Goal: Check status: Check status

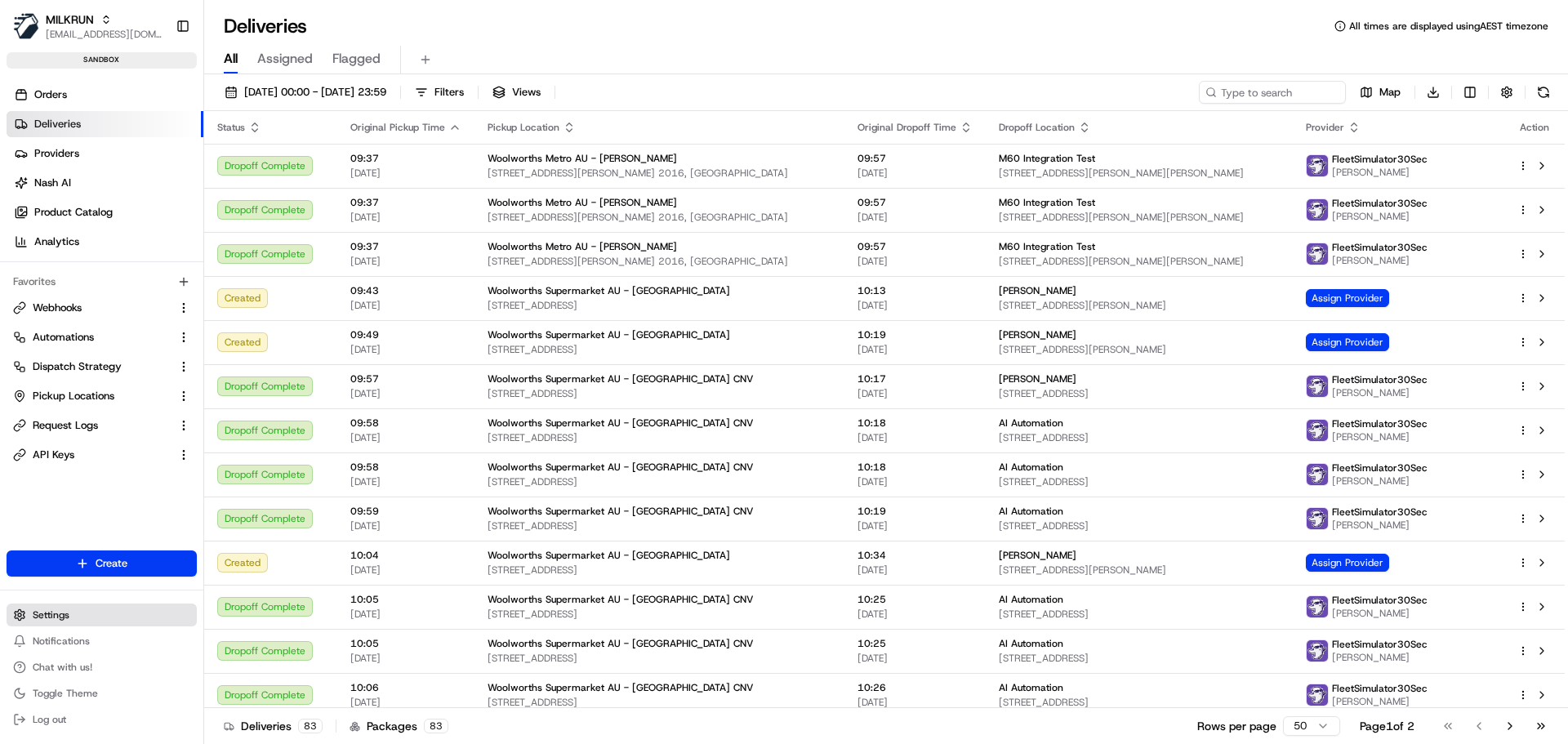
click at [57, 620] on span "Settings" at bounding box center [51, 615] width 37 height 13
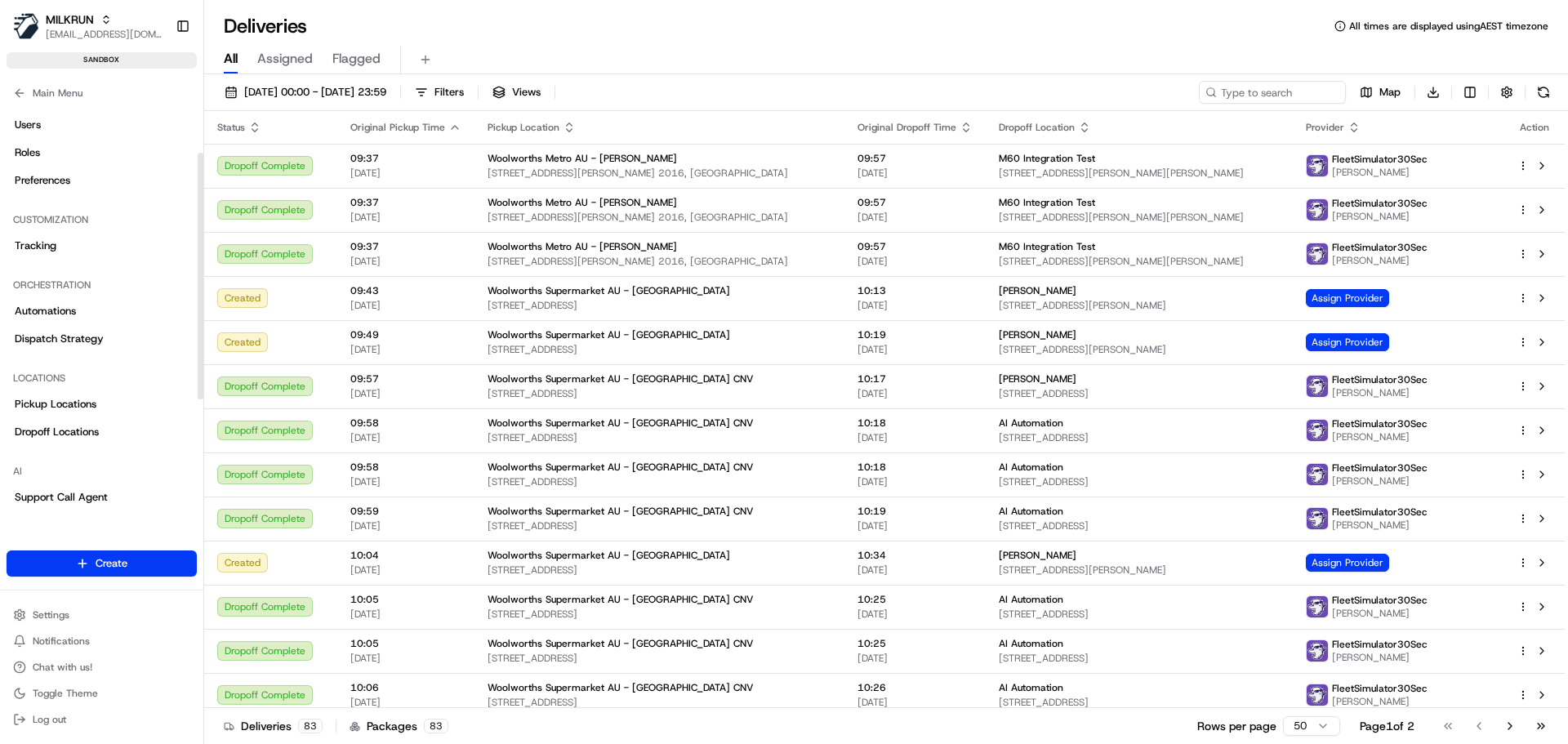
scroll to position [81, 0]
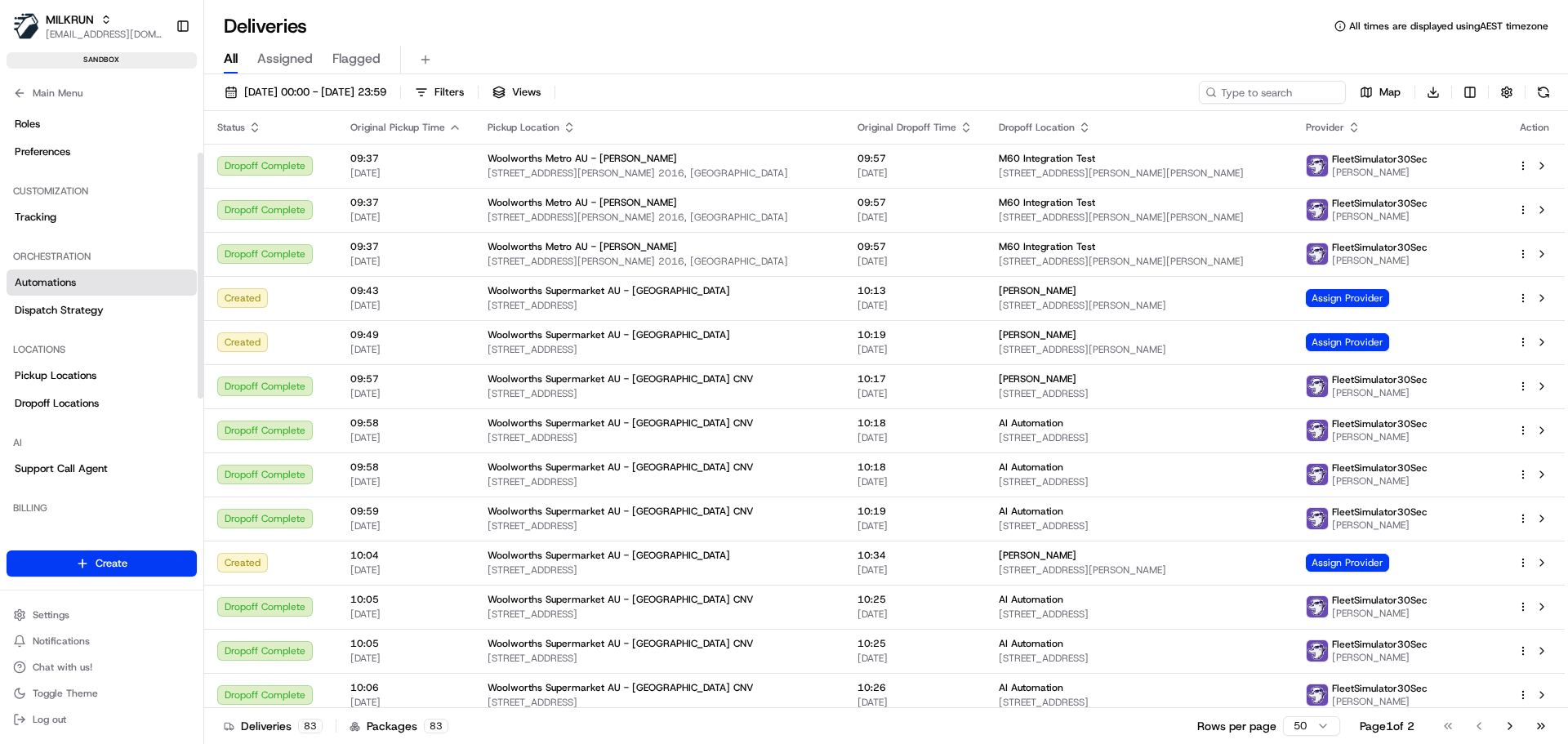
click at [74, 284] on span "Automations" at bounding box center [45, 283] width 61 height 15
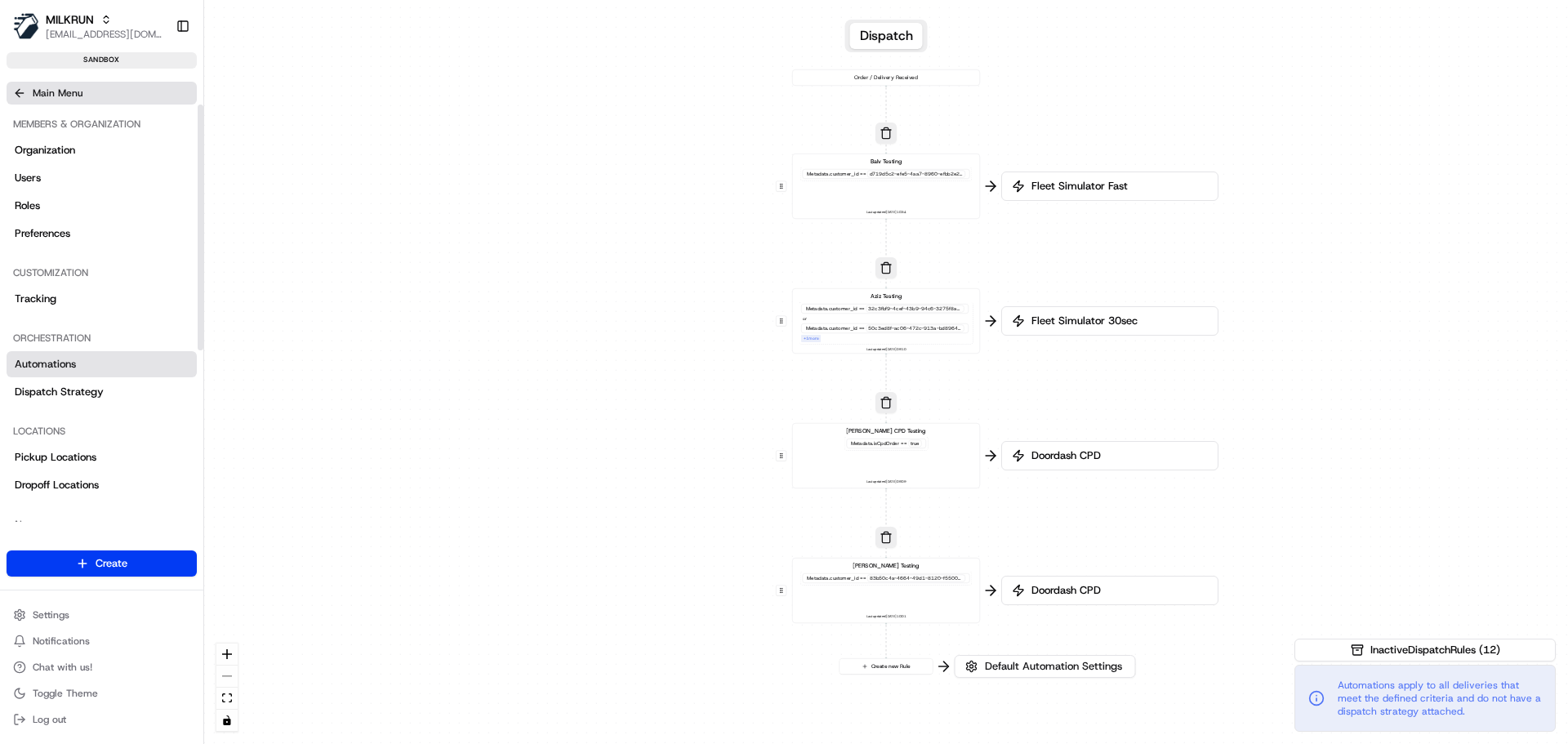
click at [12, 92] on button "Main Menu" at bounding box center [101, 93] width 190 height 22
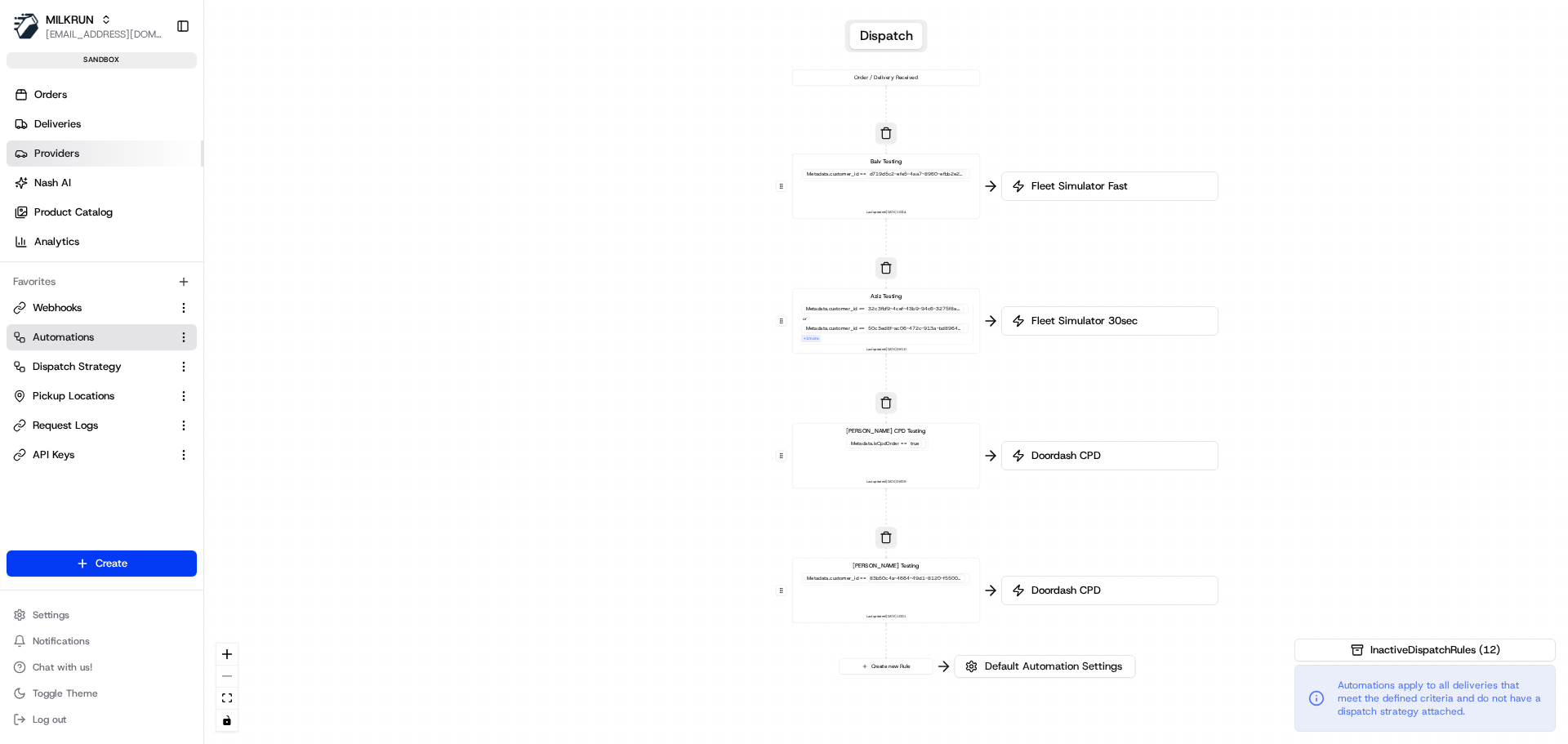
click at [52, 144] on link "Providers" at bounding box center [105, 153] width 197 height 26
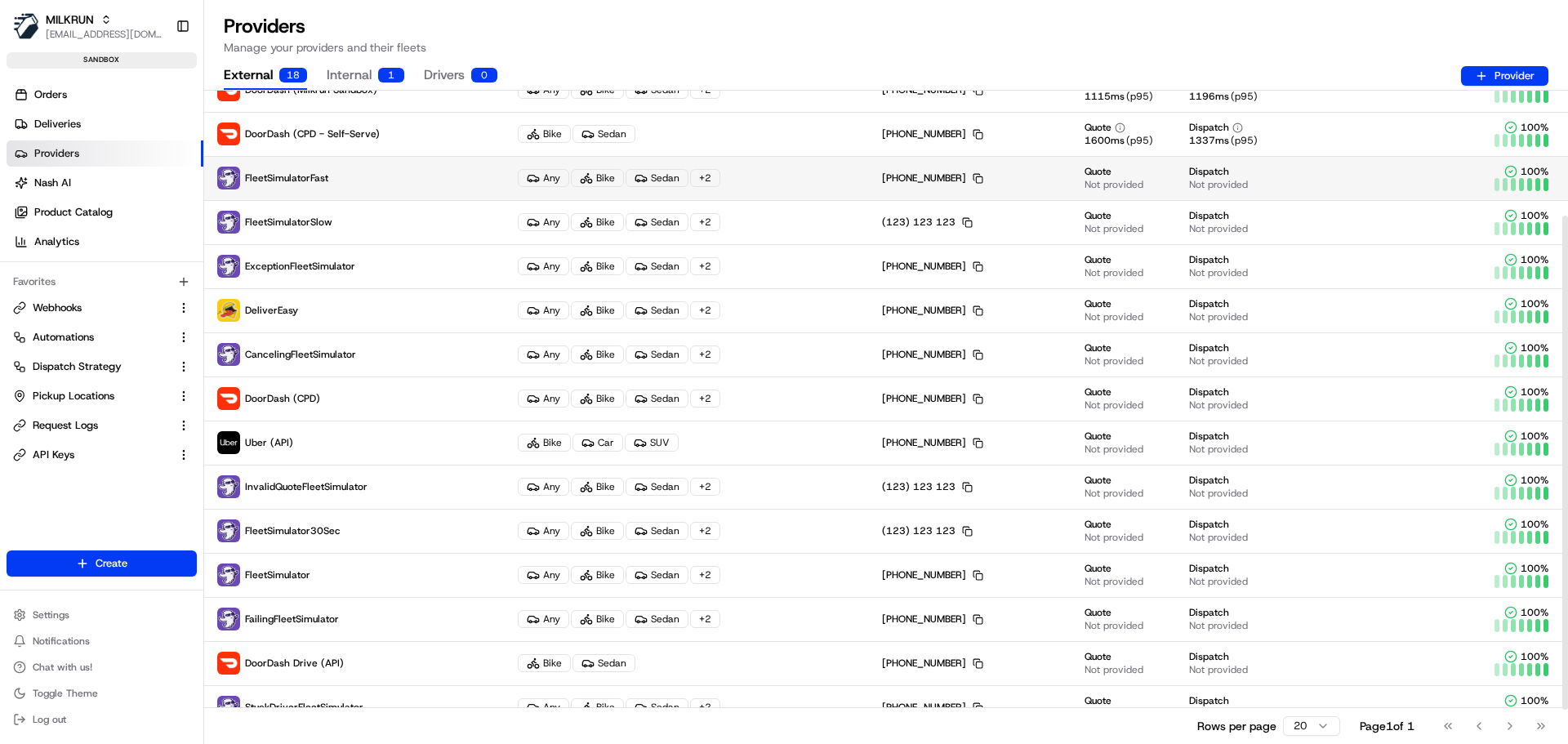
scroll to position [210, 0]
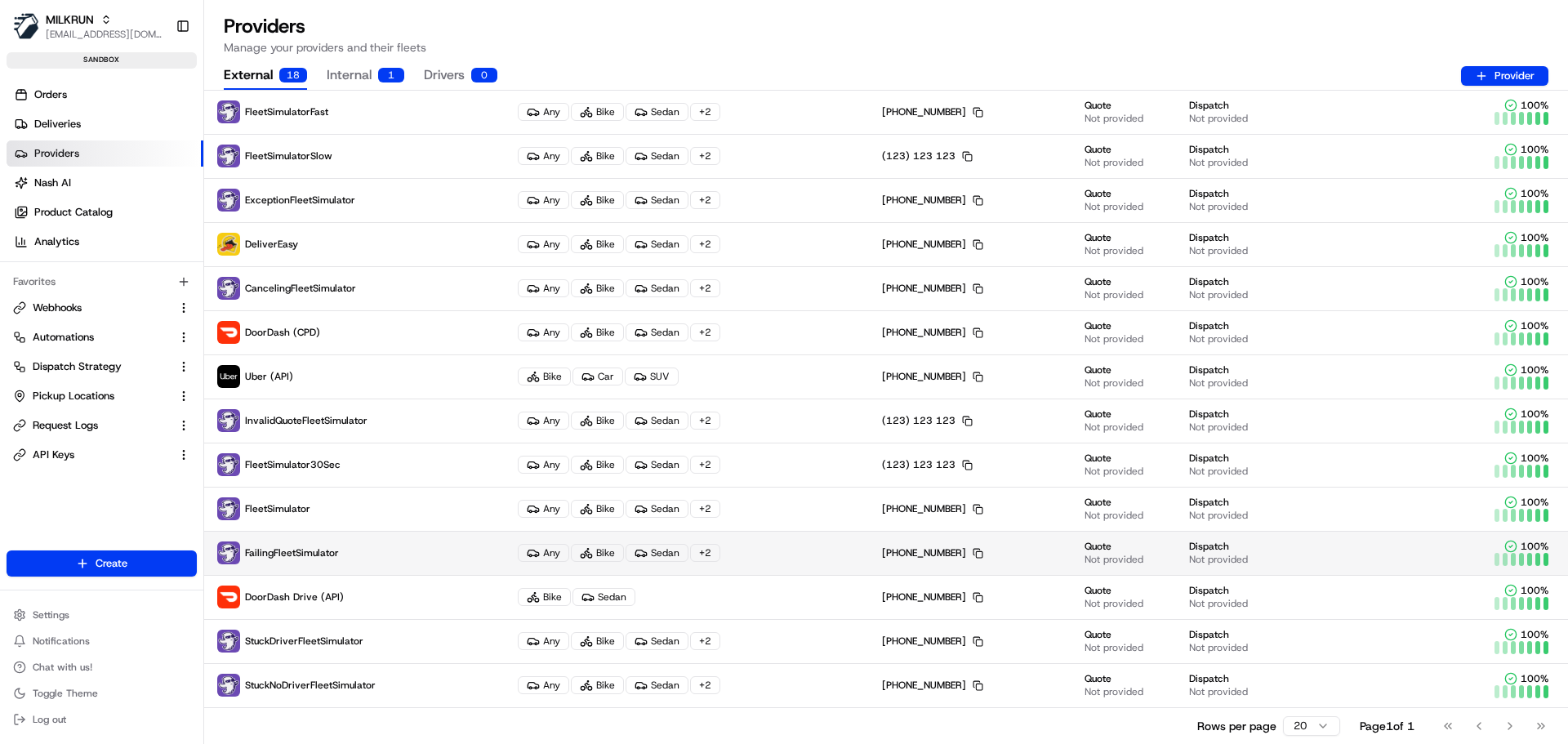
click at [355, 557] on p "FailingFleetSimulator" at bounding box center [354, 552] width 274 height 22
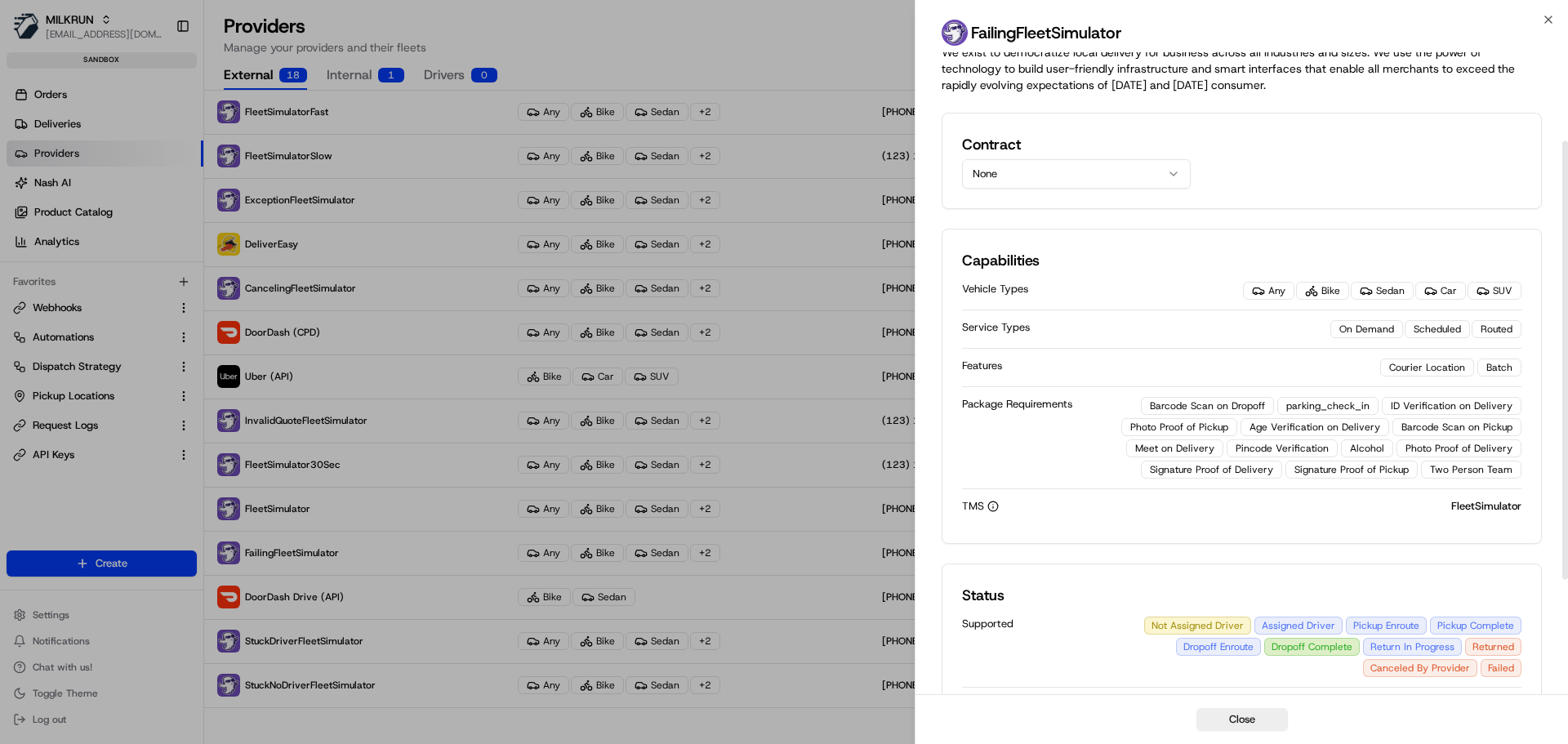
scroll to position [0, 0]
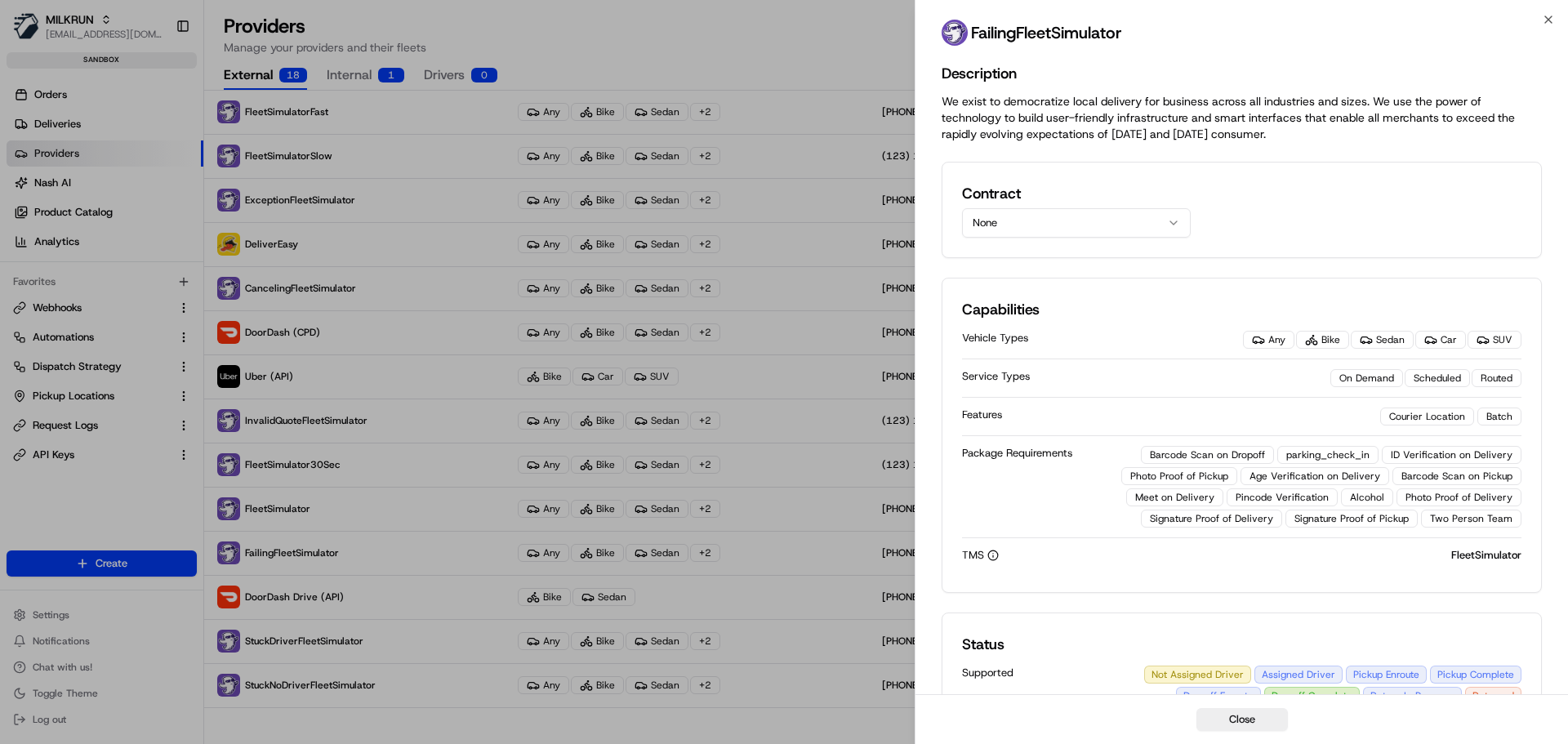
click at [1144, 225] on button "None" at bounding box center [1077, 222] width 228 height 29
click at [1167, 182] on h2 "Contract" at bounding box center [1077, 194] width 228 height 22
click at [1545, 22] on icon "button" at bounding box center [1548, 20] width 13 height 13
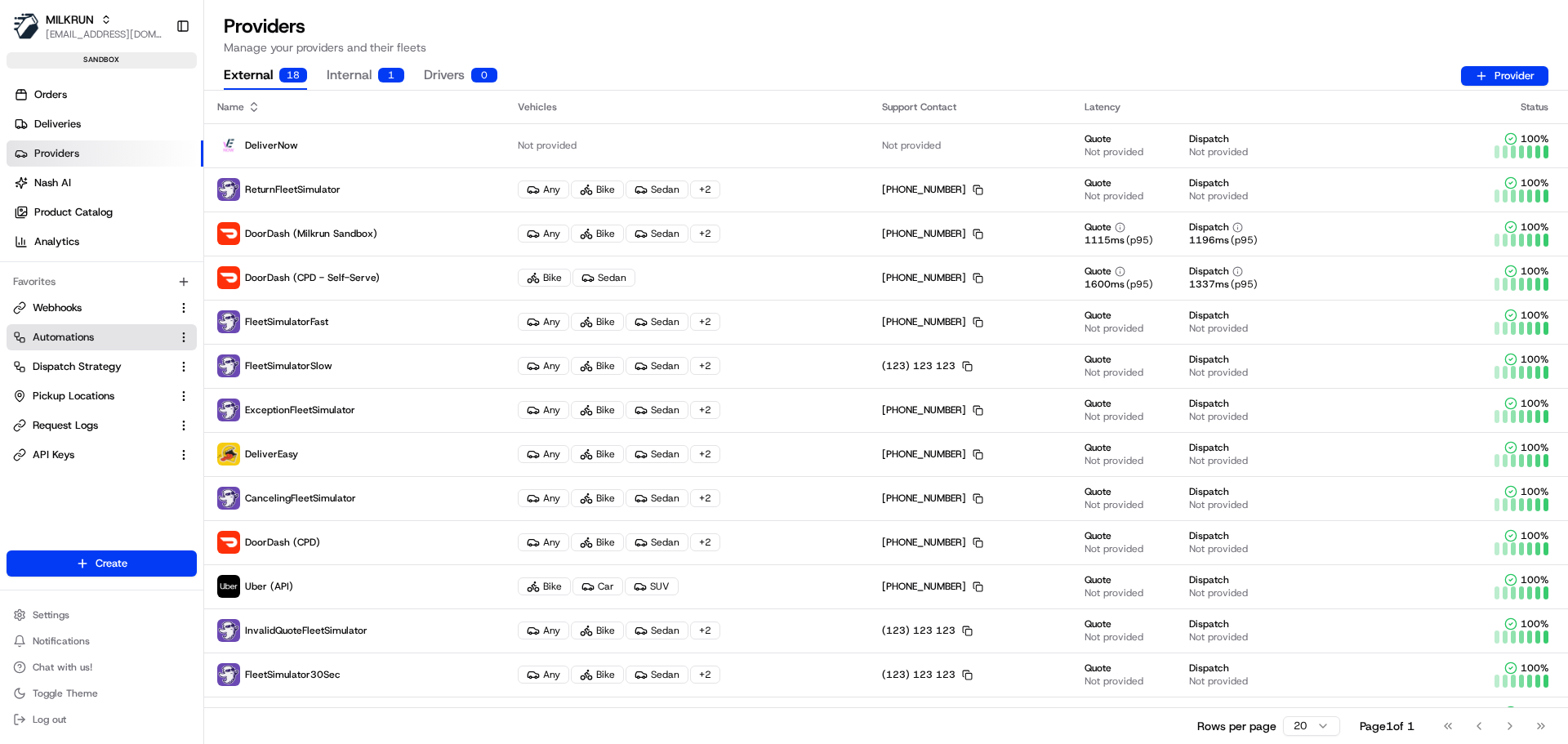
click at [60, 336] on span "Automations" at bounding box center [63, 337] width 61 height 15
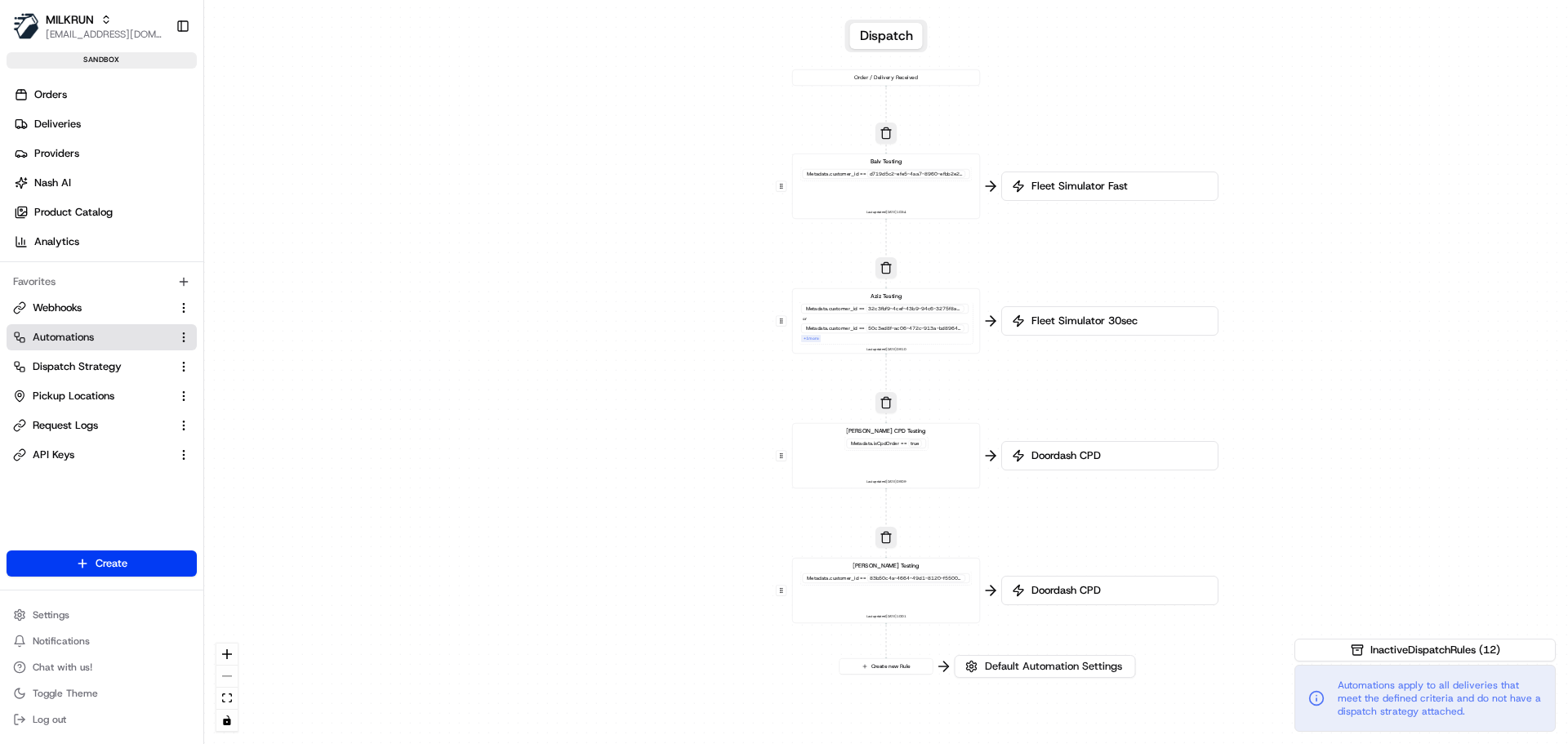
click at [883, 178] on div "Metadata .customer_id == d719d5c2-efe5-4aa7-8960-efbb2e26206e" at bounding box center [886, 174] width 171 height 14
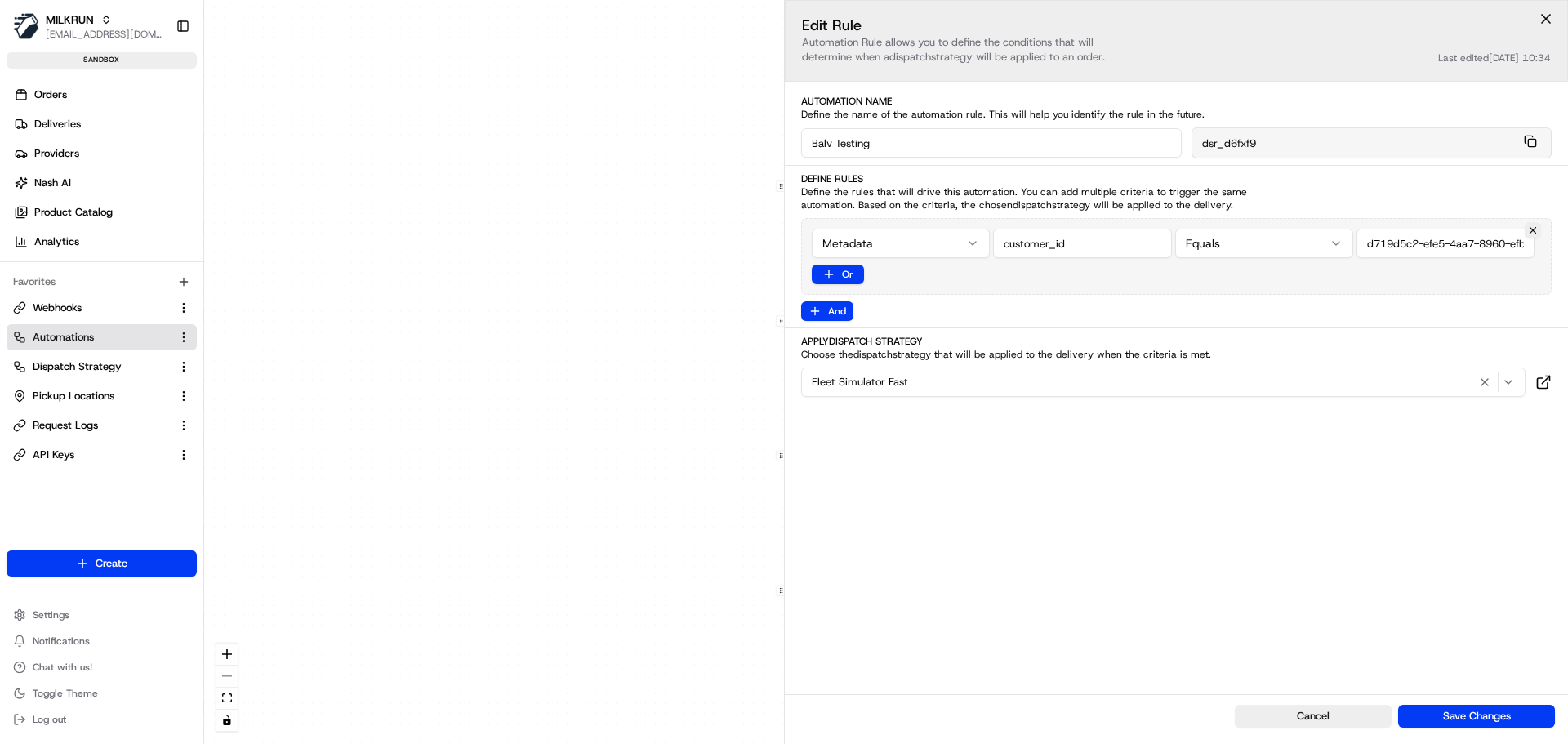
click at [903, 382] on span "Fleet Simulator Fast" at bounding box center [859, 382] width 96 height 15
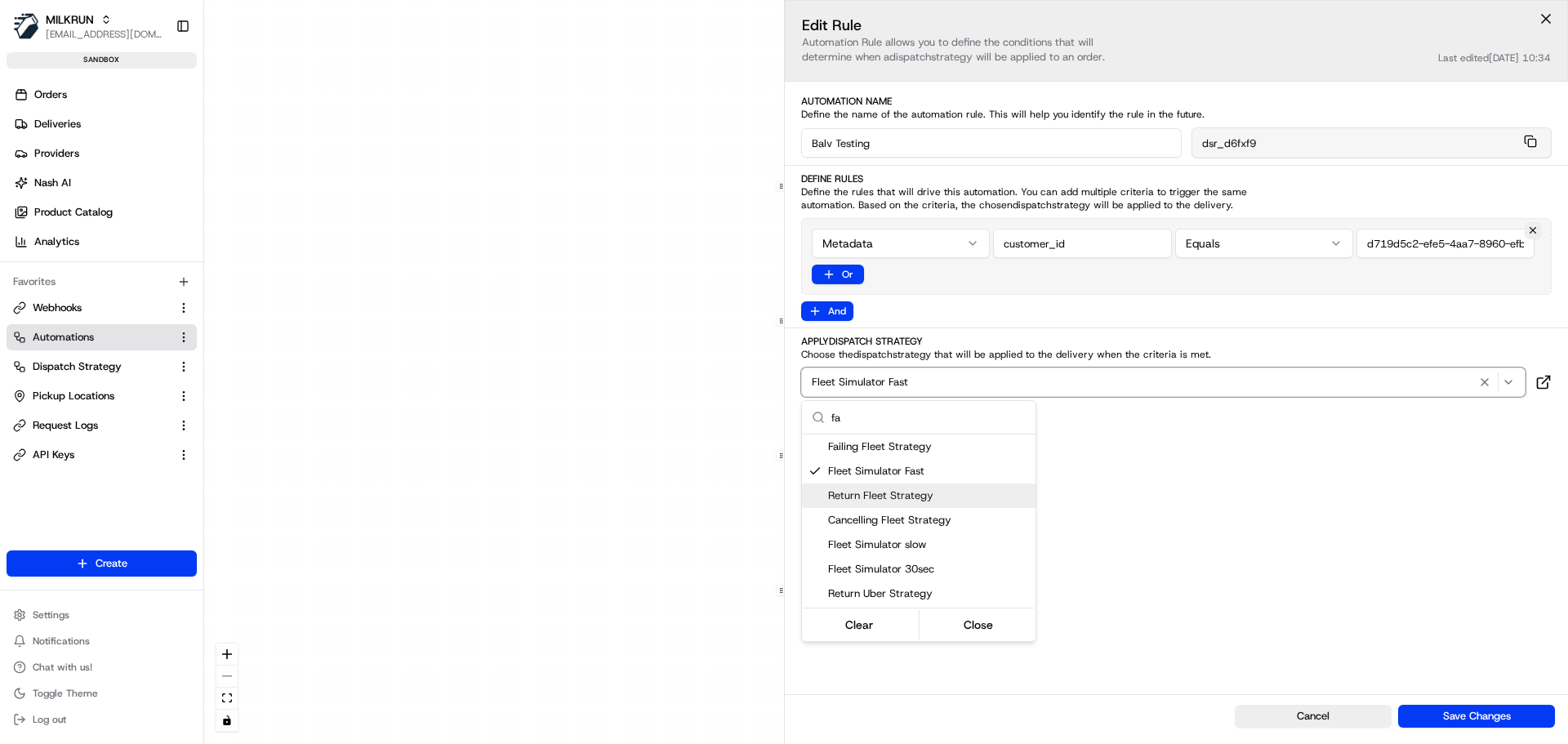
type input "fa"
click at [91, 368] on html "MILKRUN bpunie@woolworths.com.au Toggle Sidebar sandbox Orders Deliveries Provi…" at bounding box center [784, 372] width 1568 height 744
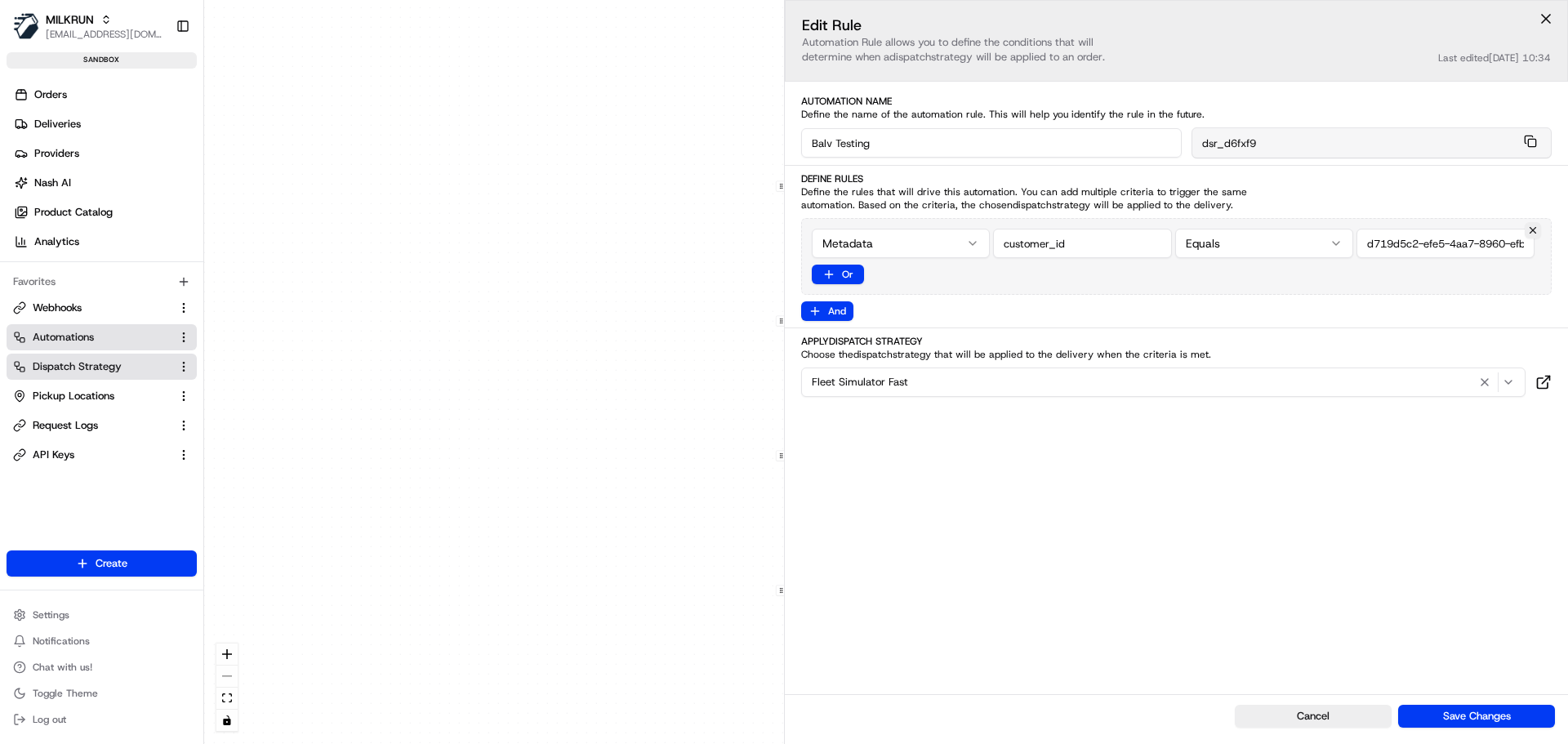
click at [91, 368] on span "Dispatch Strategy" at bounding box center [77, 367] width 89 height 15
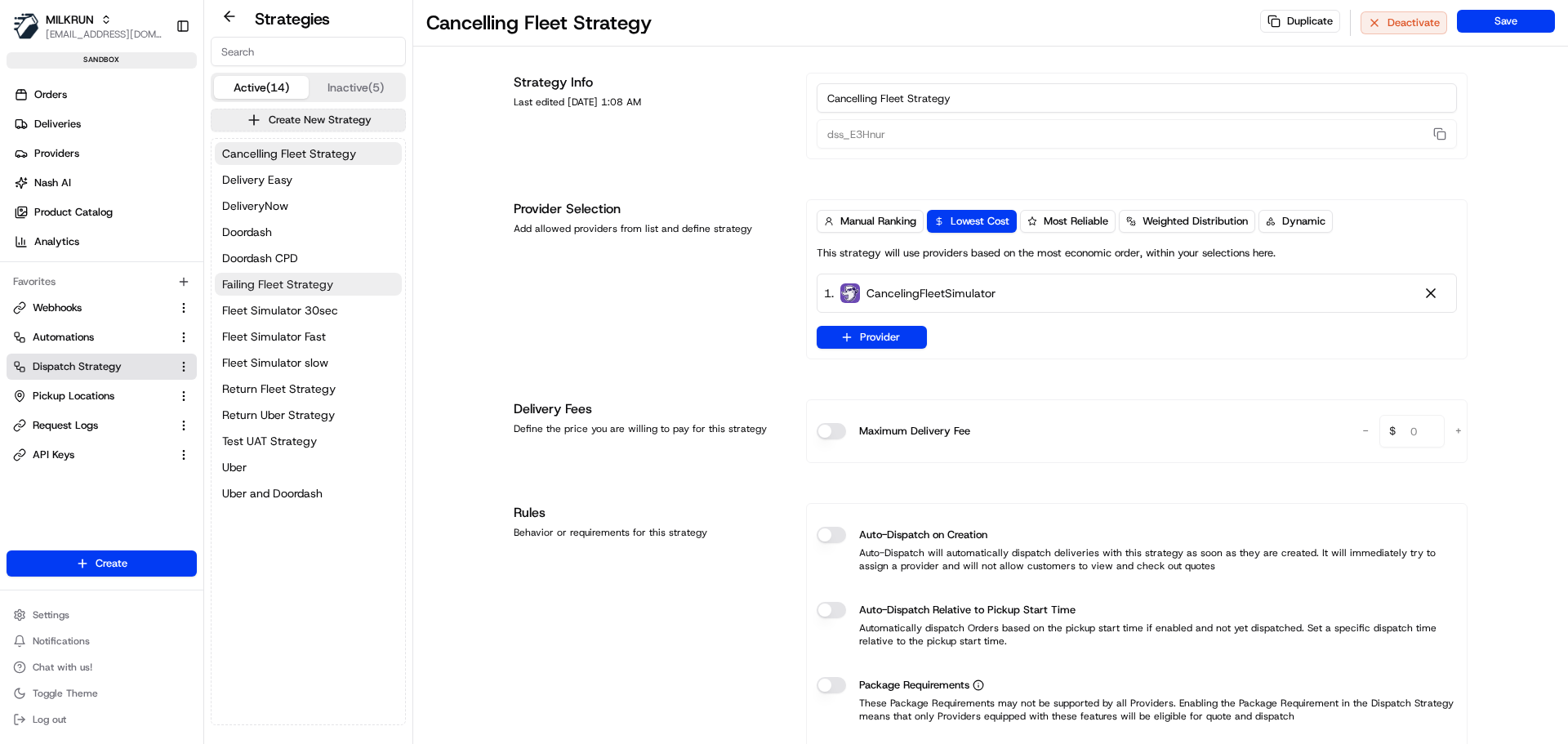
click at [286, 289] on span "Failing Fleet Strategy" at bounding box center [277, 284] width 111 height 16
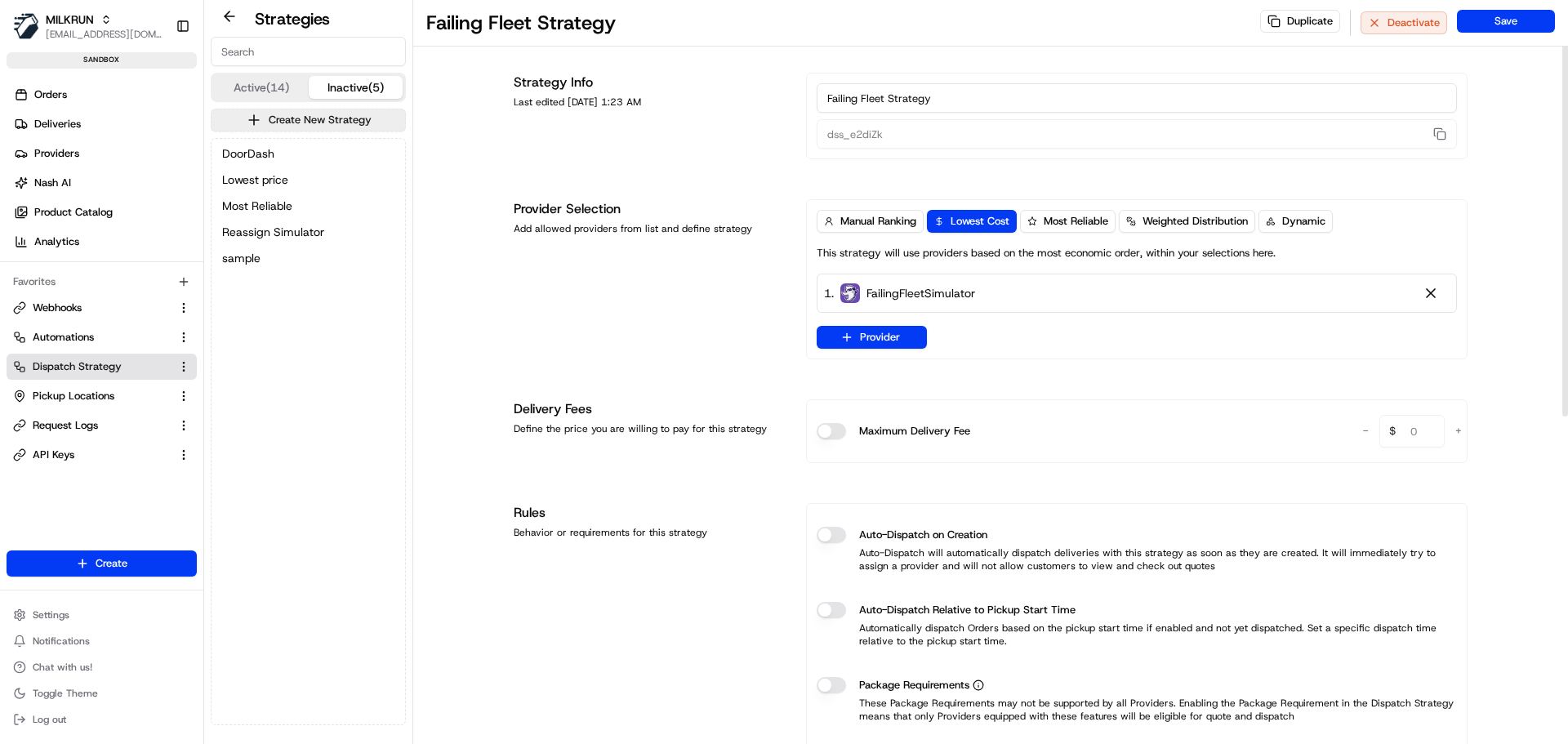
click at [334, 87] on button "Inactive (5)" at bounding box center [356, 87] width 95 height 22
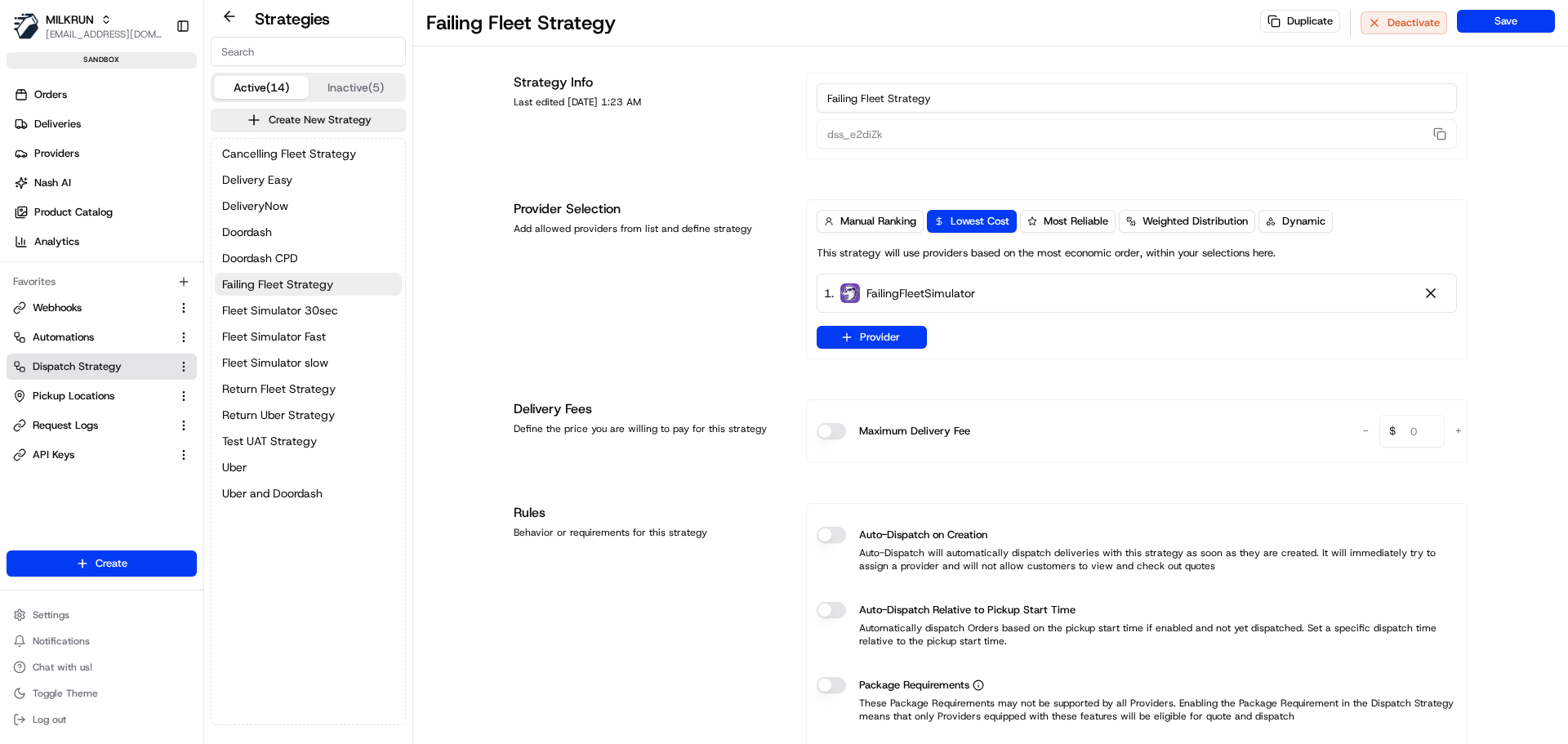
click at [248, 87] on button "Active (14)" at bounding box center [261, 87] width 95 height 22
click at [40, 332] on span "Automations" at bounding box center [63, 337] width 61 height 15
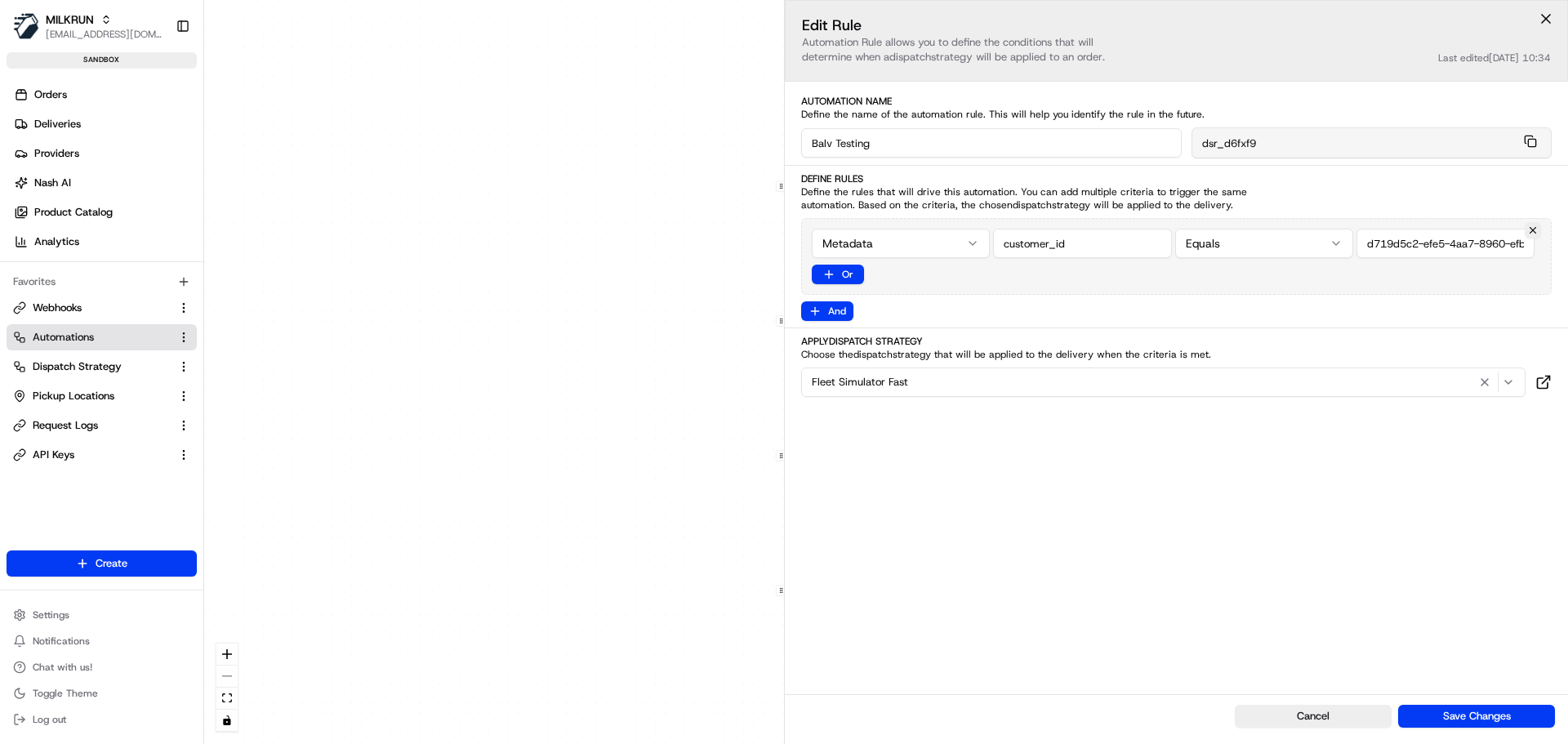
click at [887, 379] on span "Fleet Simulator Fast" at bounding box center [859, 382] width 96 height 15
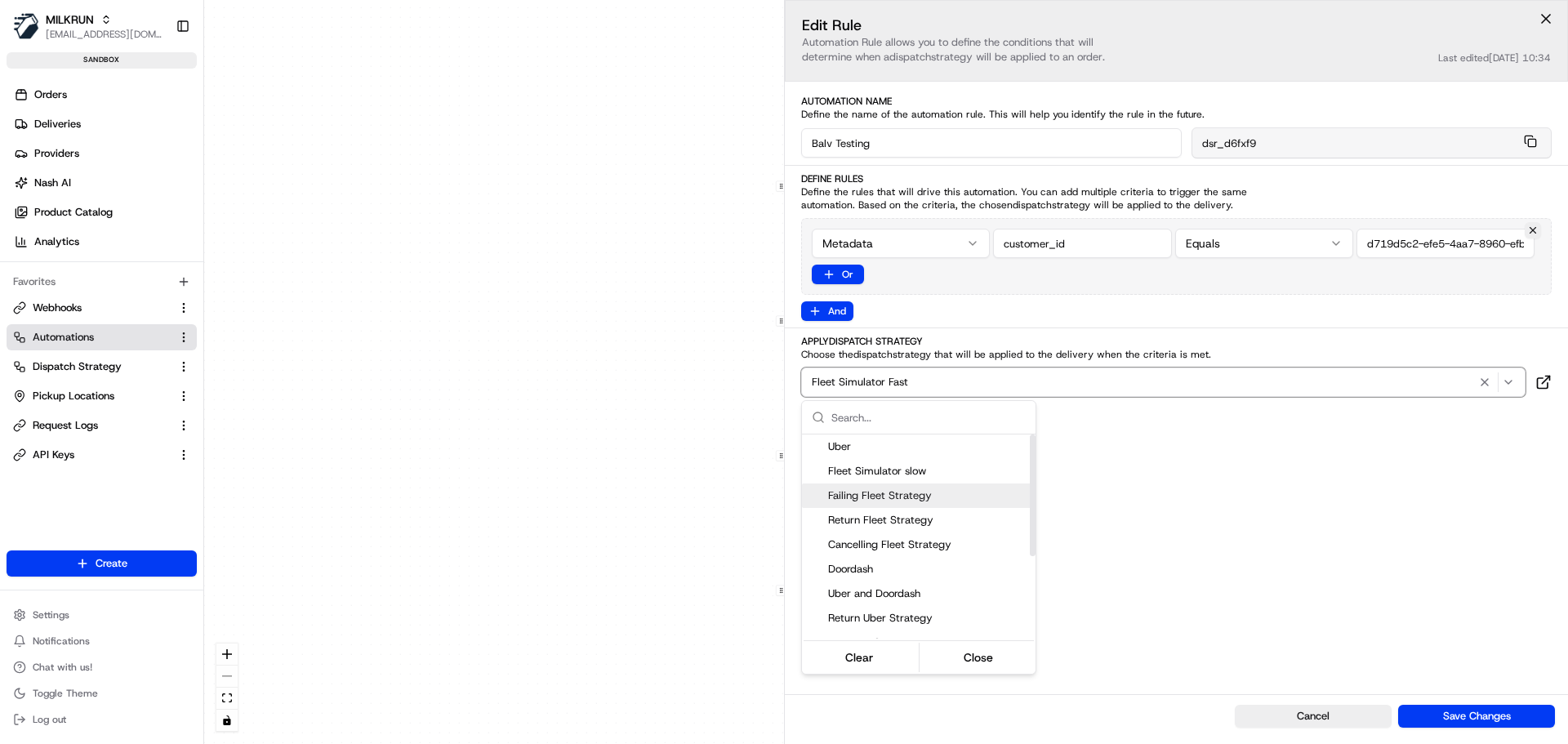
click at [861, 495] on span "Failing Fleet Strategy" at bounding box center [929, 496] width 201 height 15
click at [1345, 605] on html "MILKRUN bpunie@woolworths.com.au Toggle Sidebar sandbox Orders Deliveries Provi…" at bounding box center [784, 372] width 1568 height 744
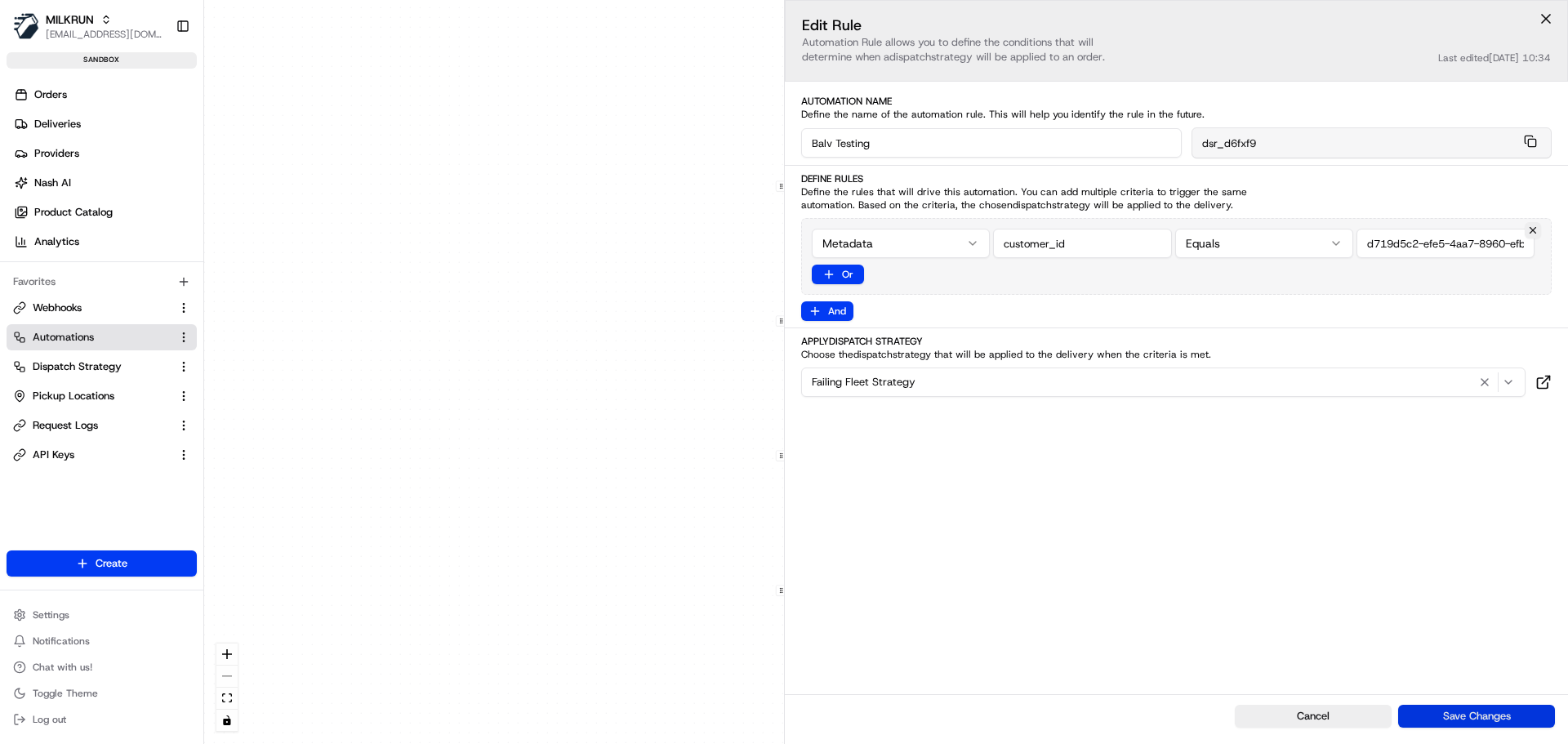
click at [1528, 713] on button "Save Changes" at bounding box center [1476, 716] width 156 height 22
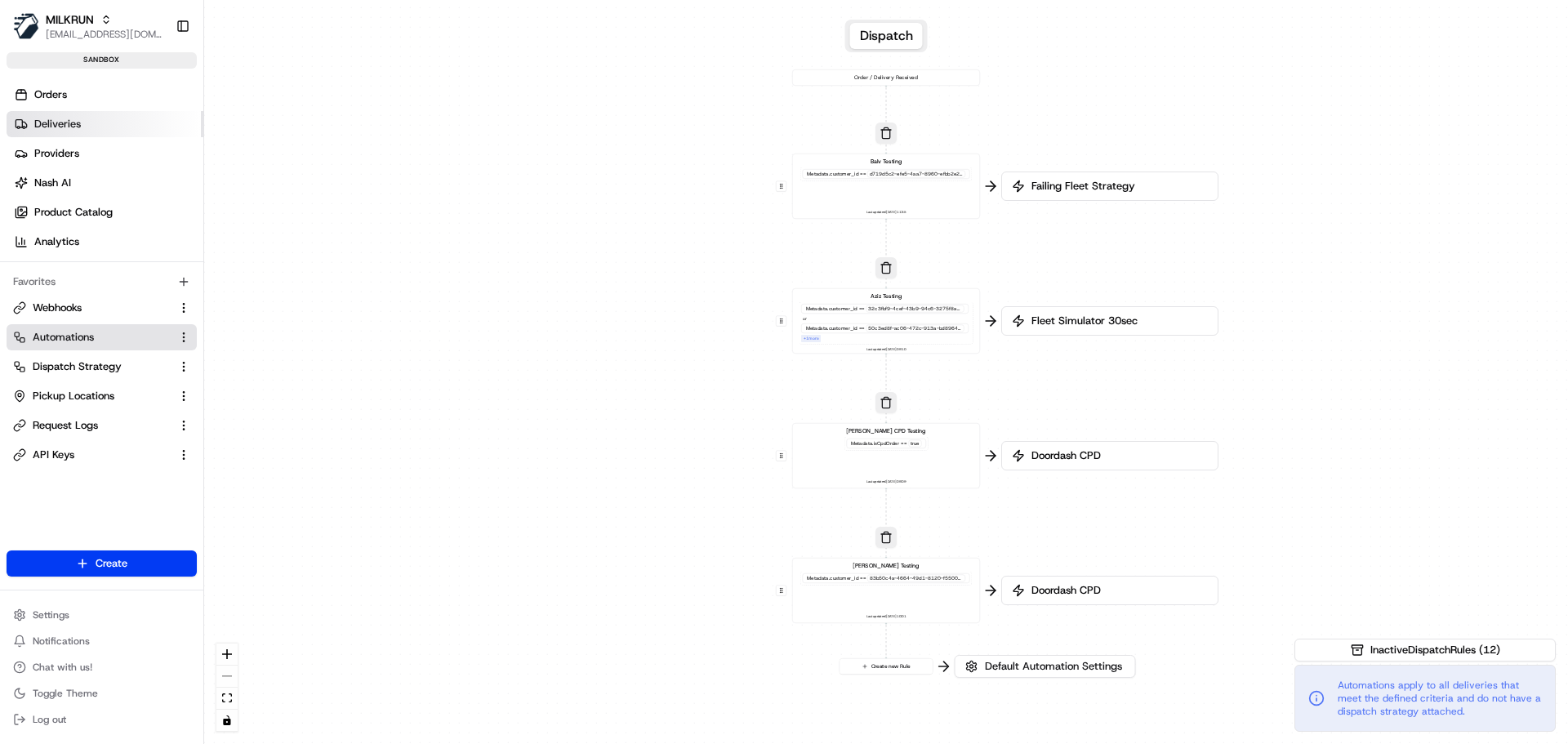
click at [67, 124] on span "Deliveries" at bounding box center [58, 124] width 47 height 15
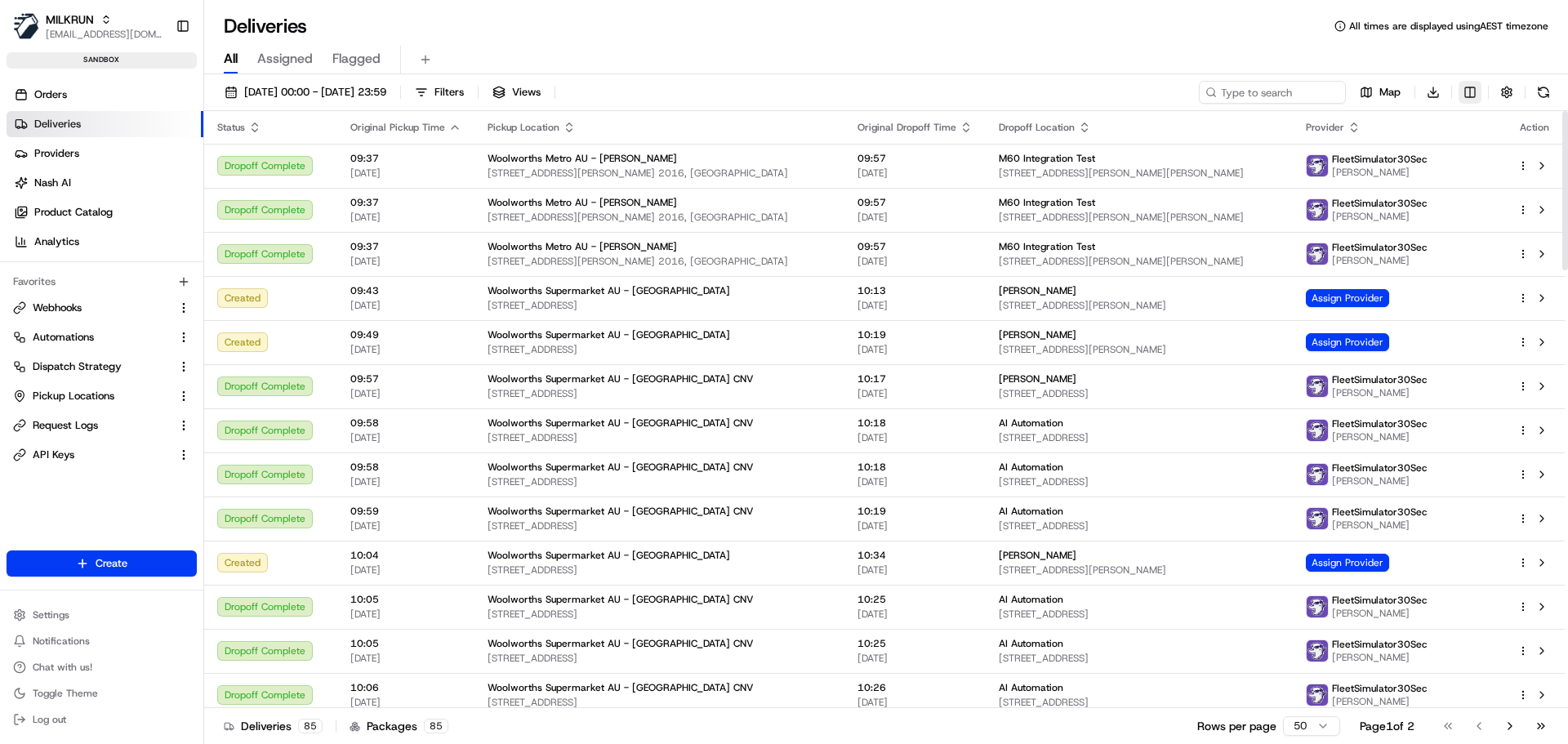
click at [1467, 87] on html "MILKRUN bpunie@woolworths.com.au Toggle Sidebar sandbox Orders Deliveries Provi…" at bounding box center [784, 372] width 1568 height 744
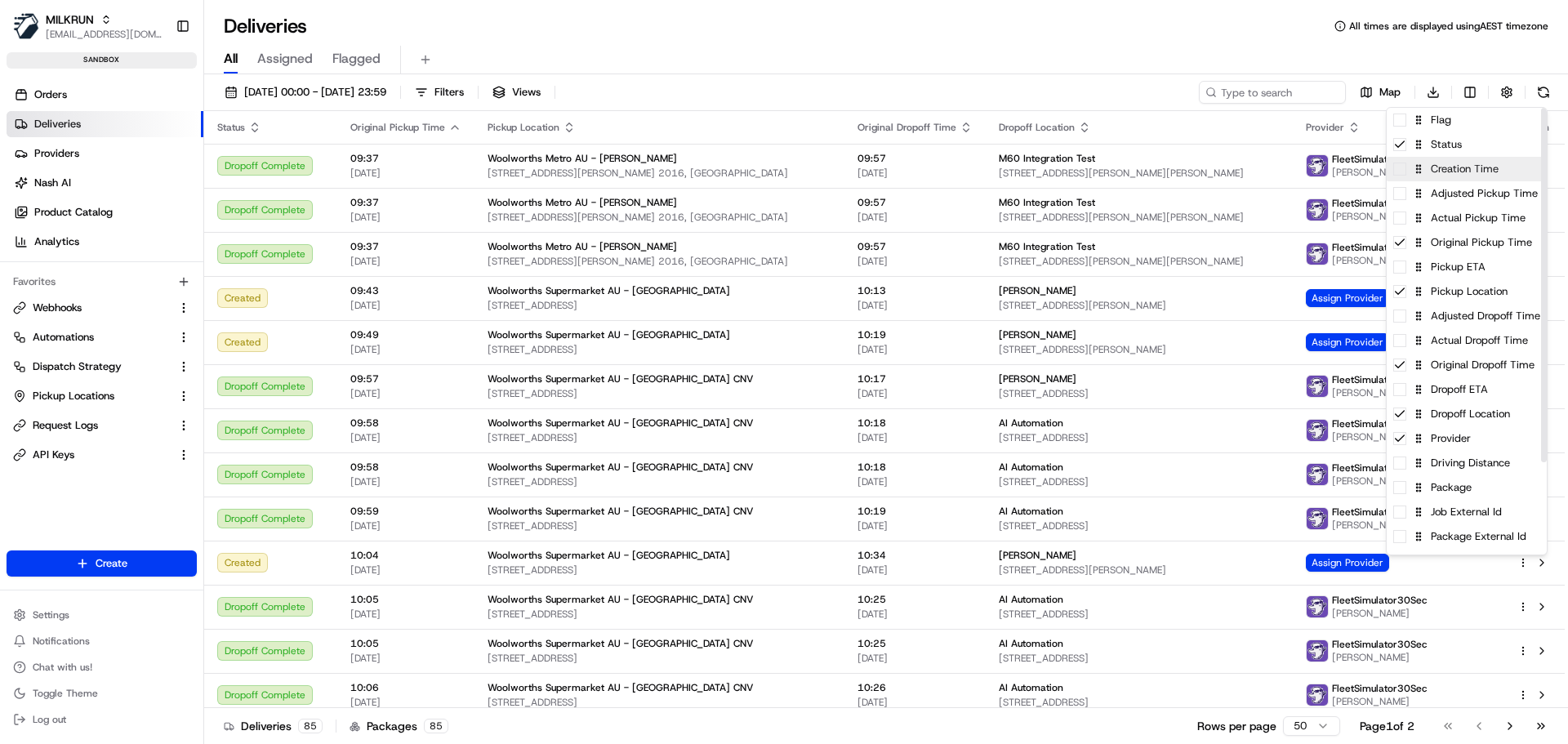
click at [1399, 169] on span at bounding box center [1399, 169] width 13 height 13
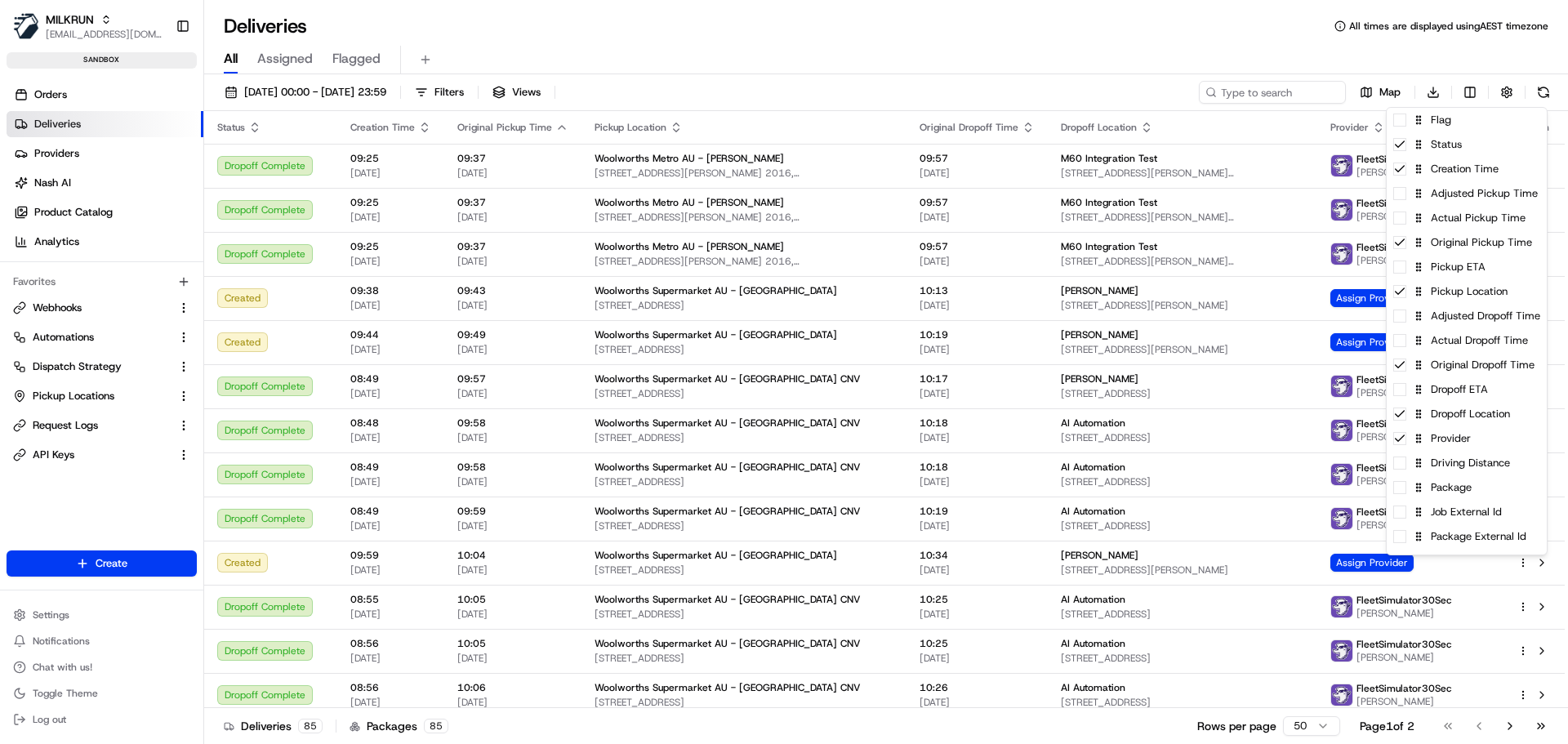
click at [415, 124] on html "MILKRUN bpunie@woolworths.com.au Toggle Sidebar sandbox Orders Deliveries Provi…" at bounding box center [784, 372] width 1568 height 744
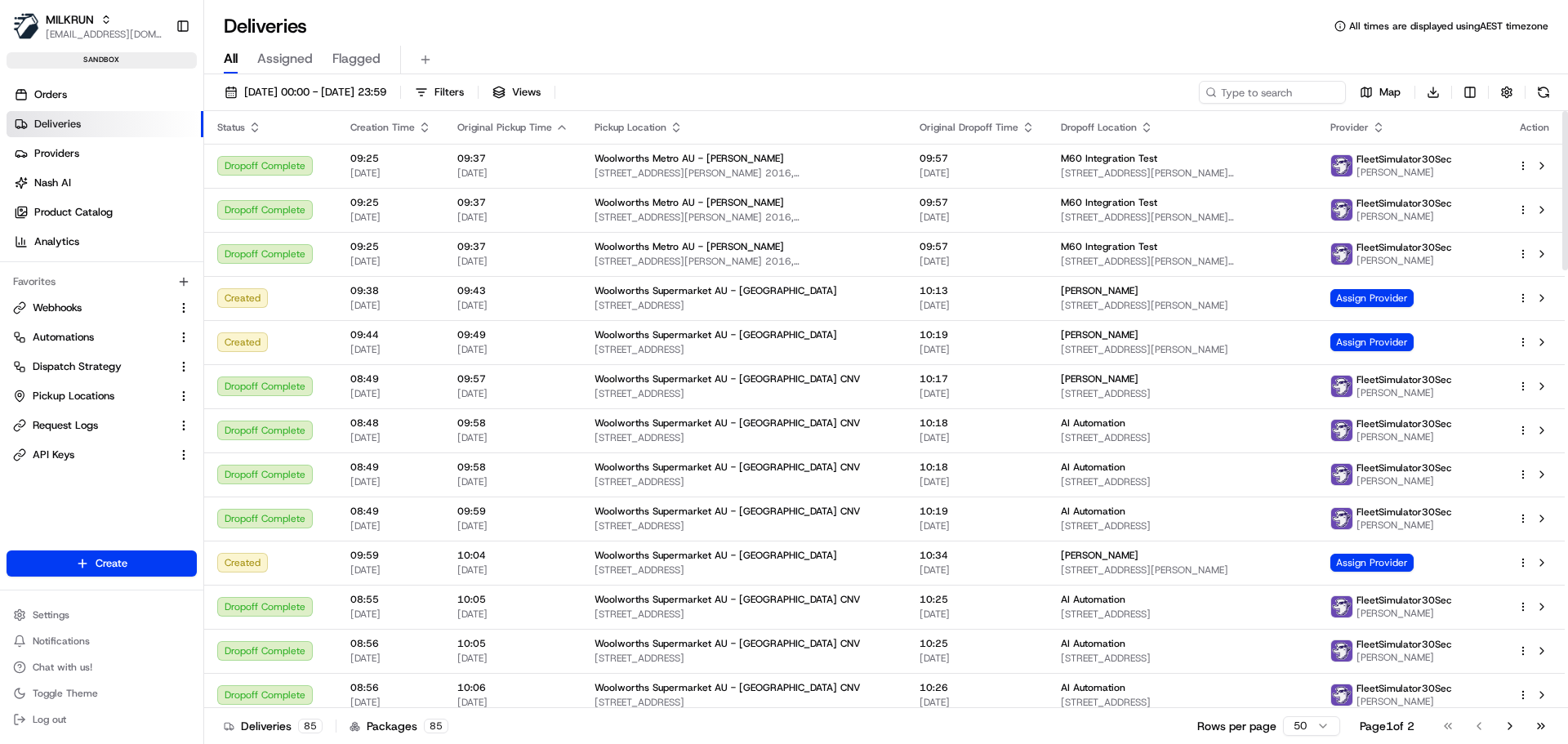
click at [418, 129] on icon "button" at bounding box center [425, 127] width 13 height 13
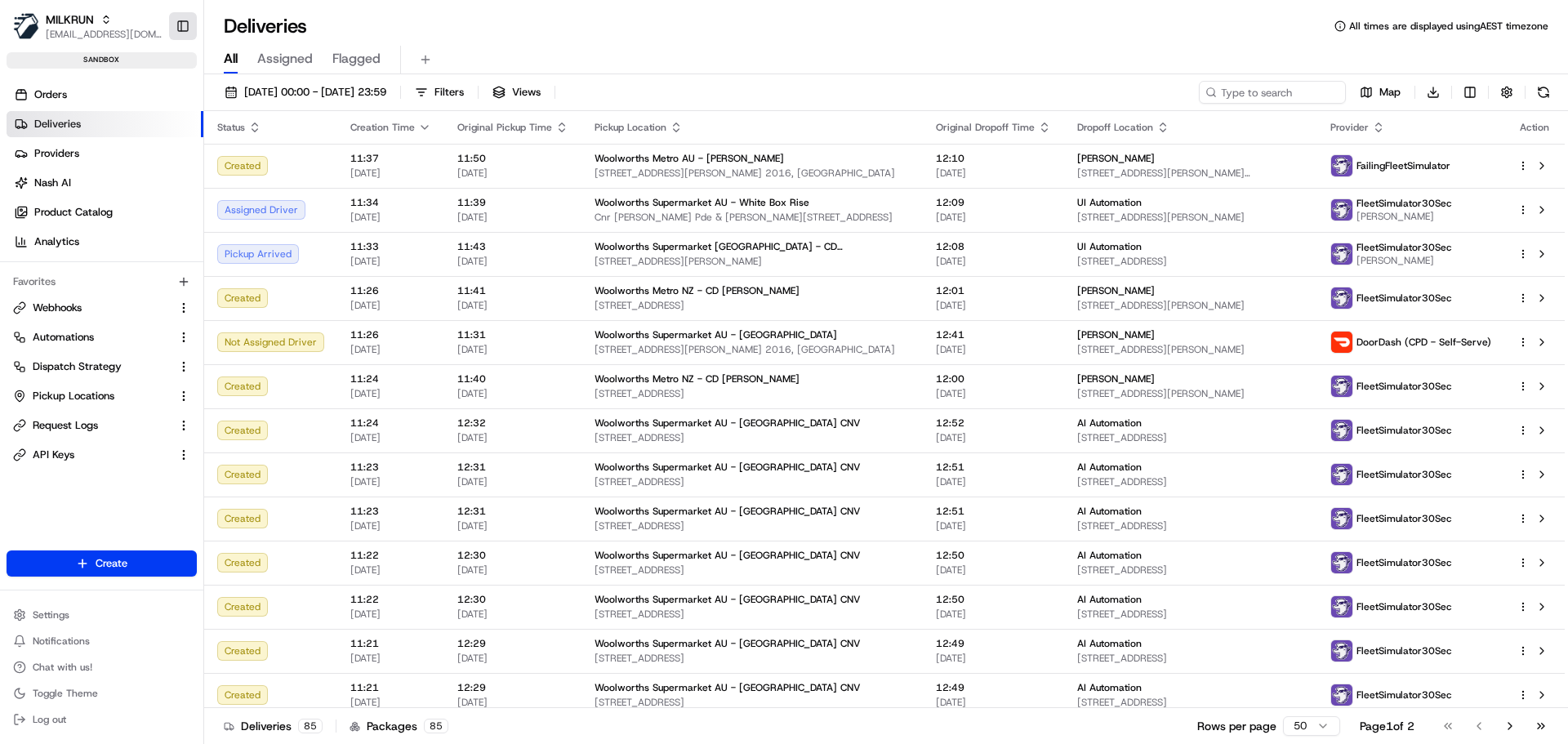
click at [186, 28] on button "Toggle Sidebar" at bounding box center [183, 26] width 28 height 28
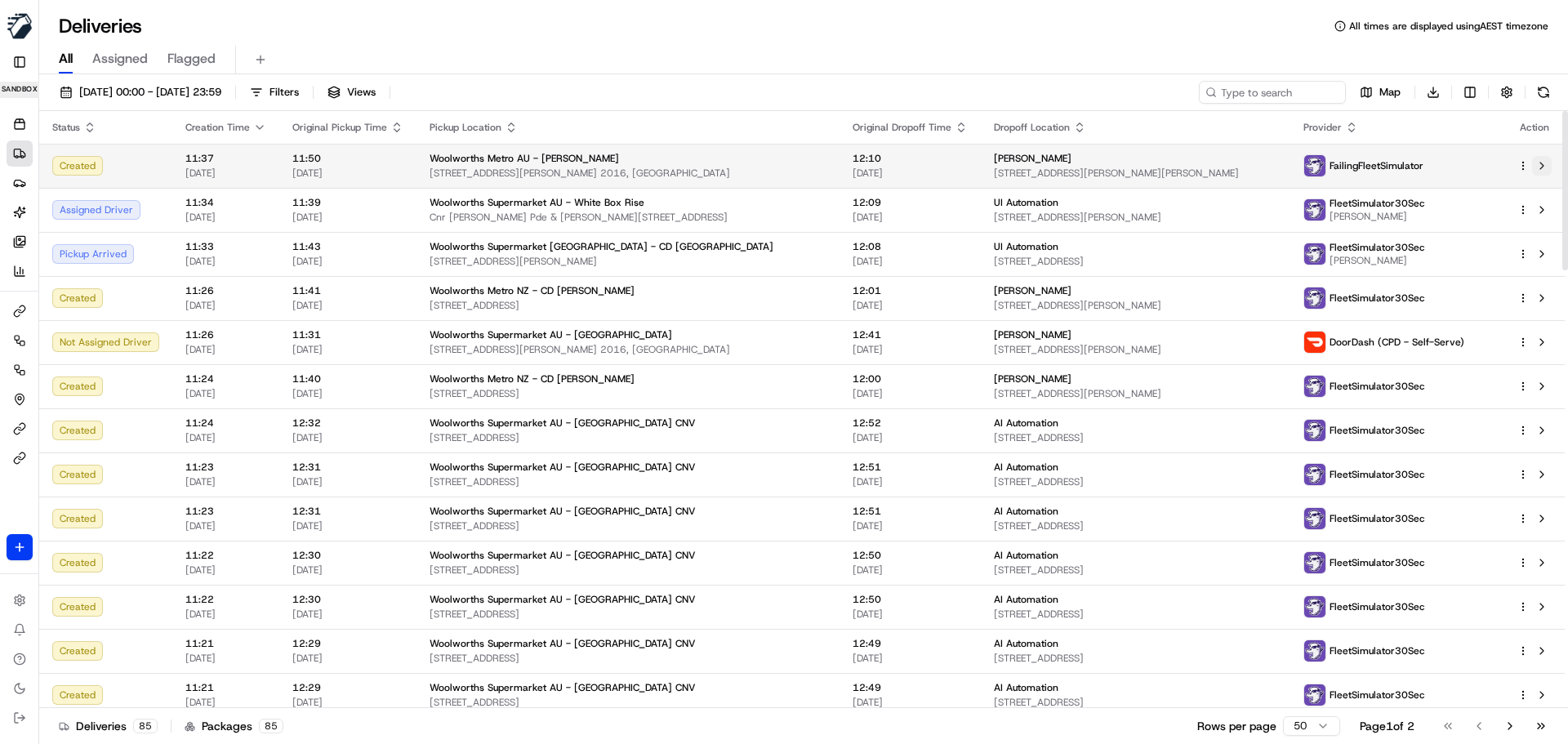
click at [1538, 164] on button at bounding box center [1542, 166] width 20 height 20
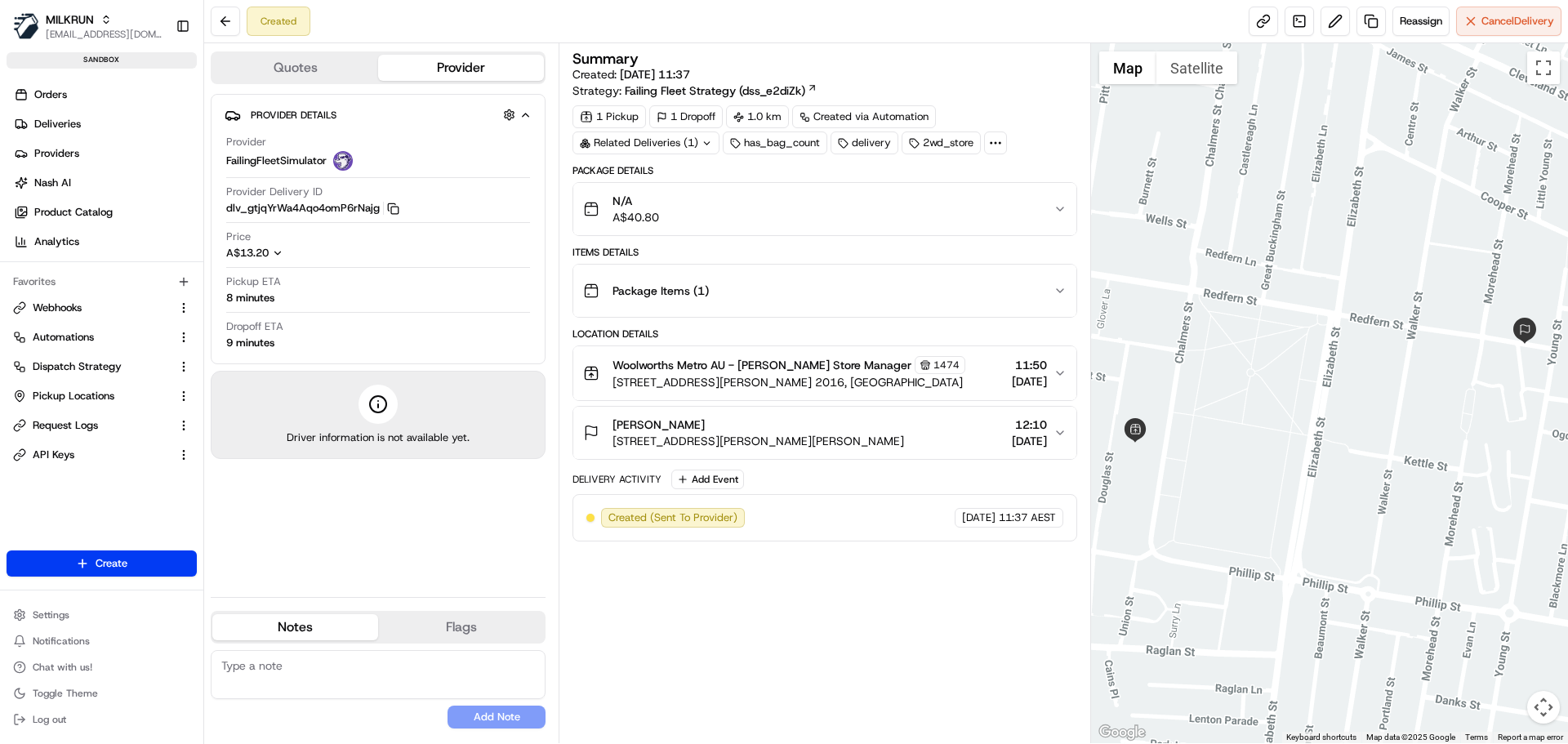
click at [1001, 146] on icon at bounding box center [996, 143] width 15 height 15
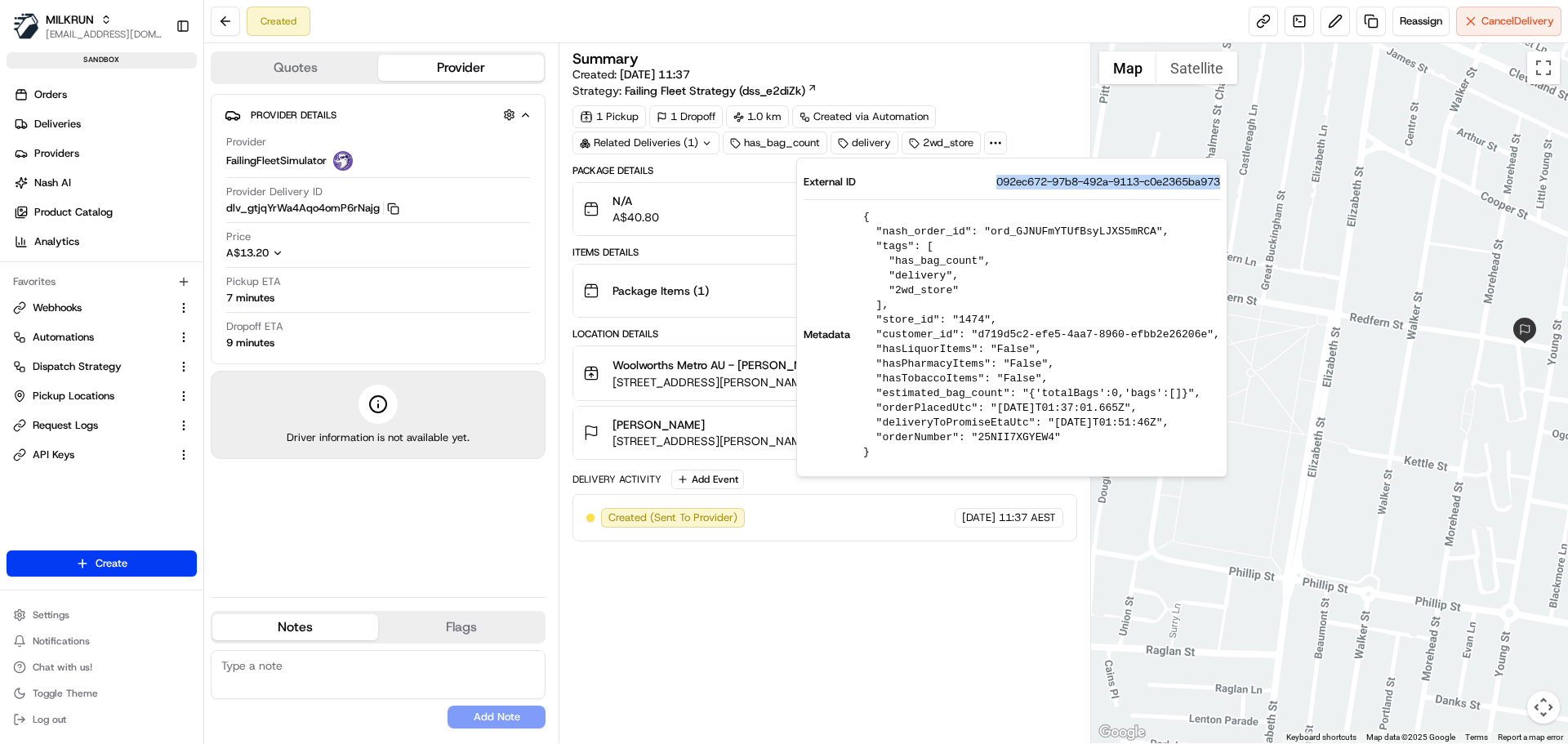
drag, startPoint x: 954, startPoint y: 179, endPoint x: 1187, endPoint y: 182, distance: 233.0
click at [1187, 182] on div "External ID 092ec672-97b8-492a-9113-c0e2365ba973" at bounding box center [1011, 182] width 417 height 15
click at [1048, 230] on pre "{ "nash_order_id": "ord_GJNUFmYTUfBsyLJXS5mRCA", "tags": [ "has_bag_count", "de…" at bounding box center [1041, 334] width 357 height 250
copy pre "ord_GJNUFmYTUfBsyLJXS5mRCA"
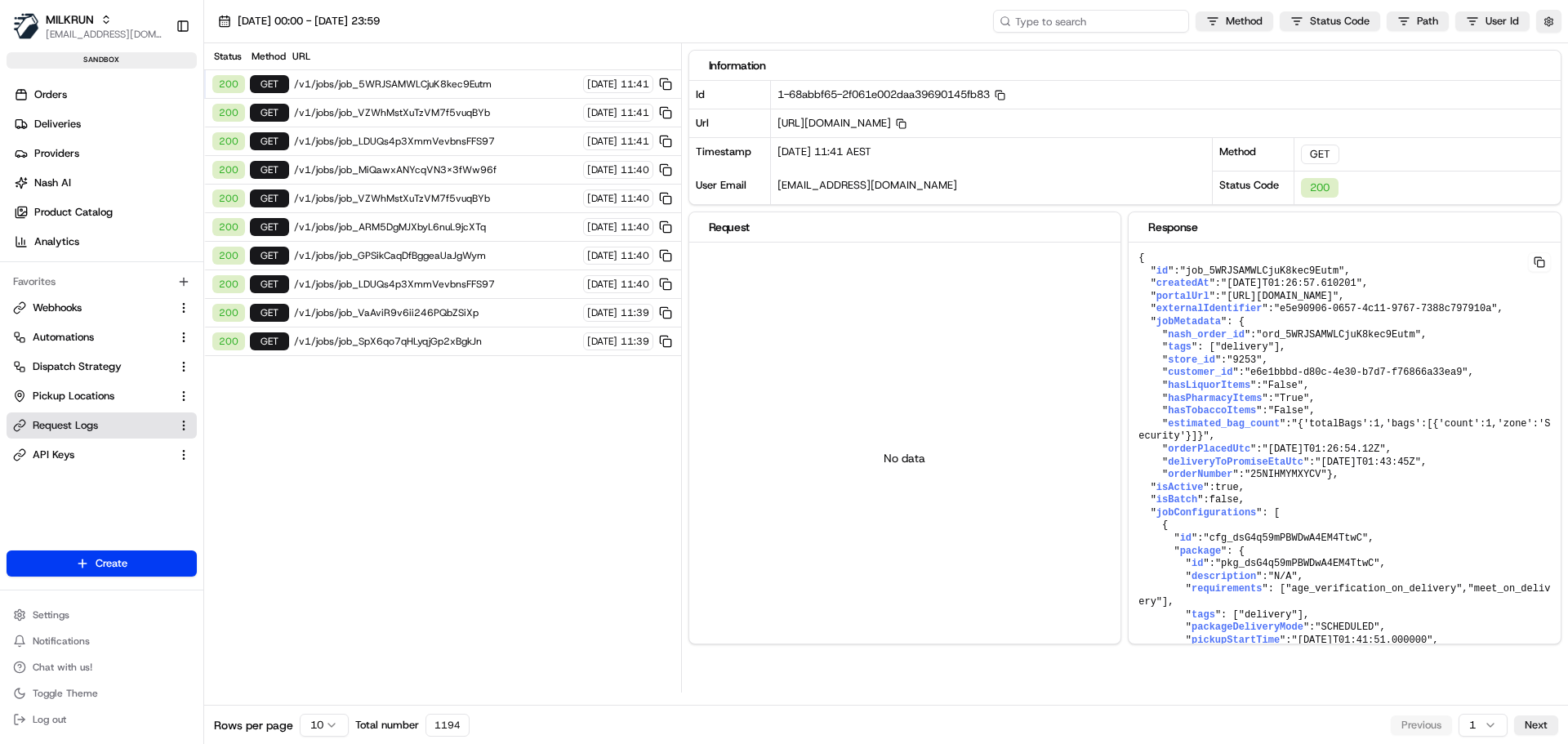
click at [1088, 10] on input at bounding box center [1091, 21] width 196 height 22
paste input "1-68abbe44-30721759734e5d726b8c7493"
type input "1-68abbe44-30721759734e5d726b8c7493"
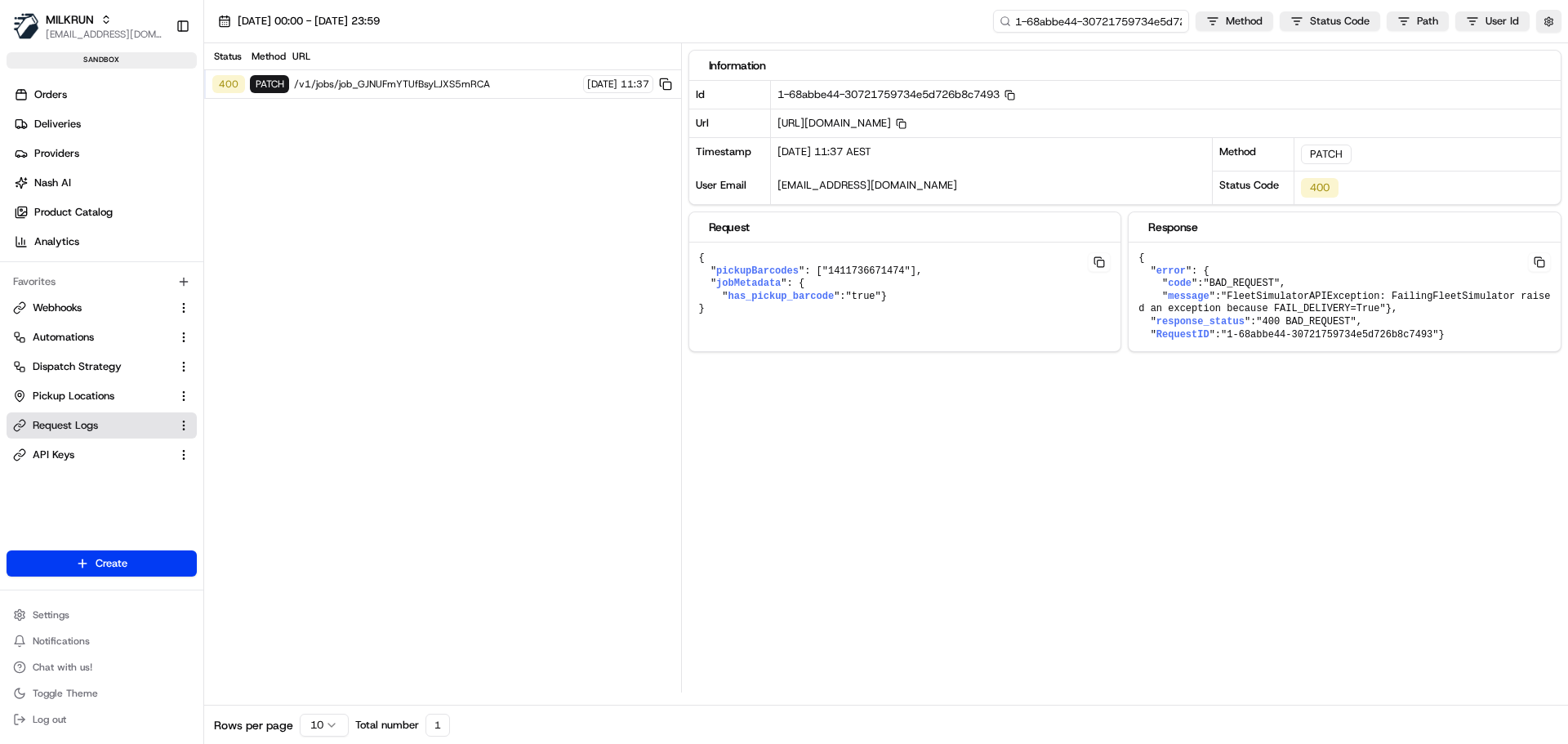
click at [1106, 22] on input "1-68abbe44-30721759734e5d726b8c7493" at bounding box center [1091, 21] width 196 height 22
paste input "ord_GJNUFmYTUfBsyLJXS5mRCA"
type input "ord_GJNUFmYTUfBsyLJXS5mRCA"
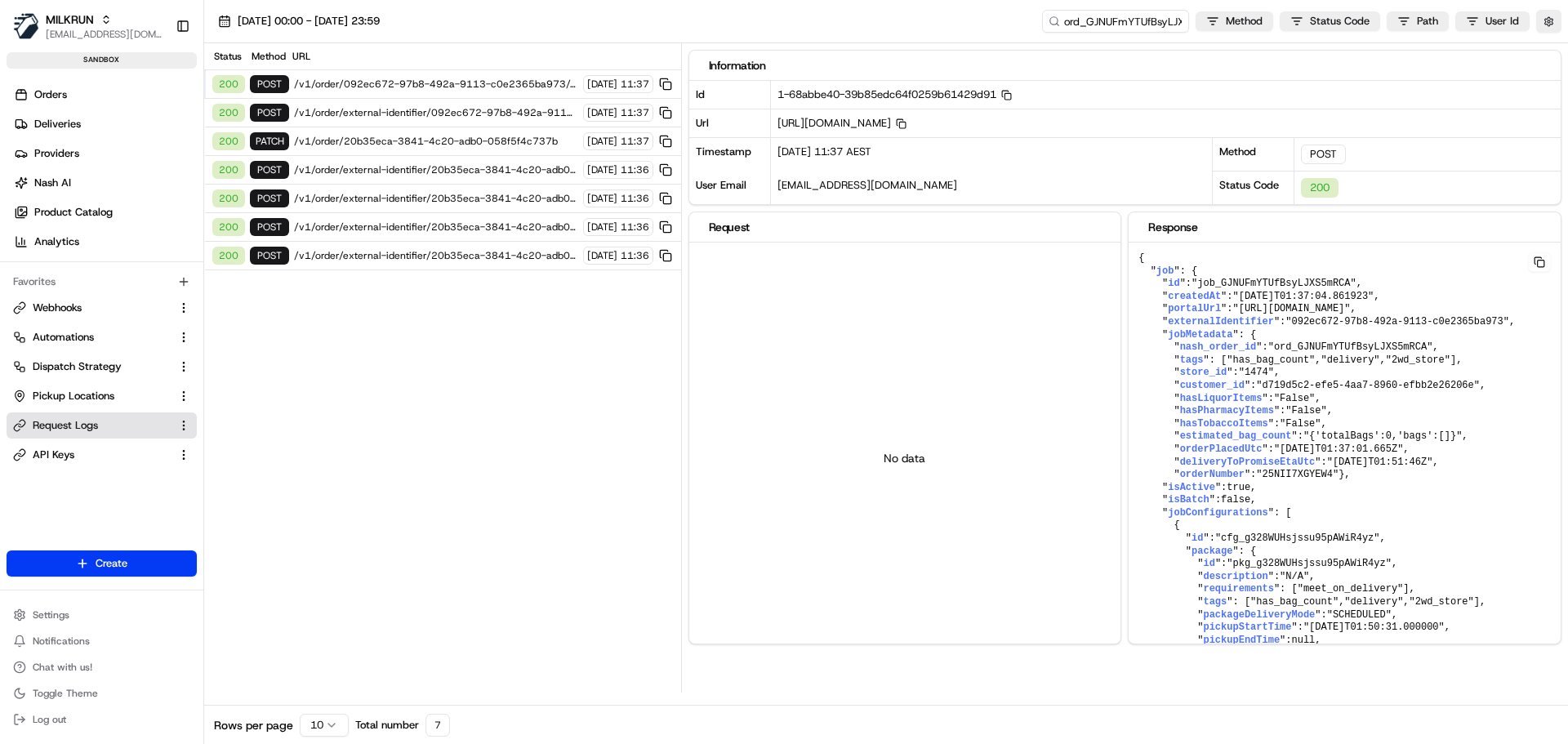
click at [400, 110] on span "/v1/order/external-identifier/092ec672-97b8-492a-9113-c0e2365ba973" at bounding box center [436, 112] width 285 height 13
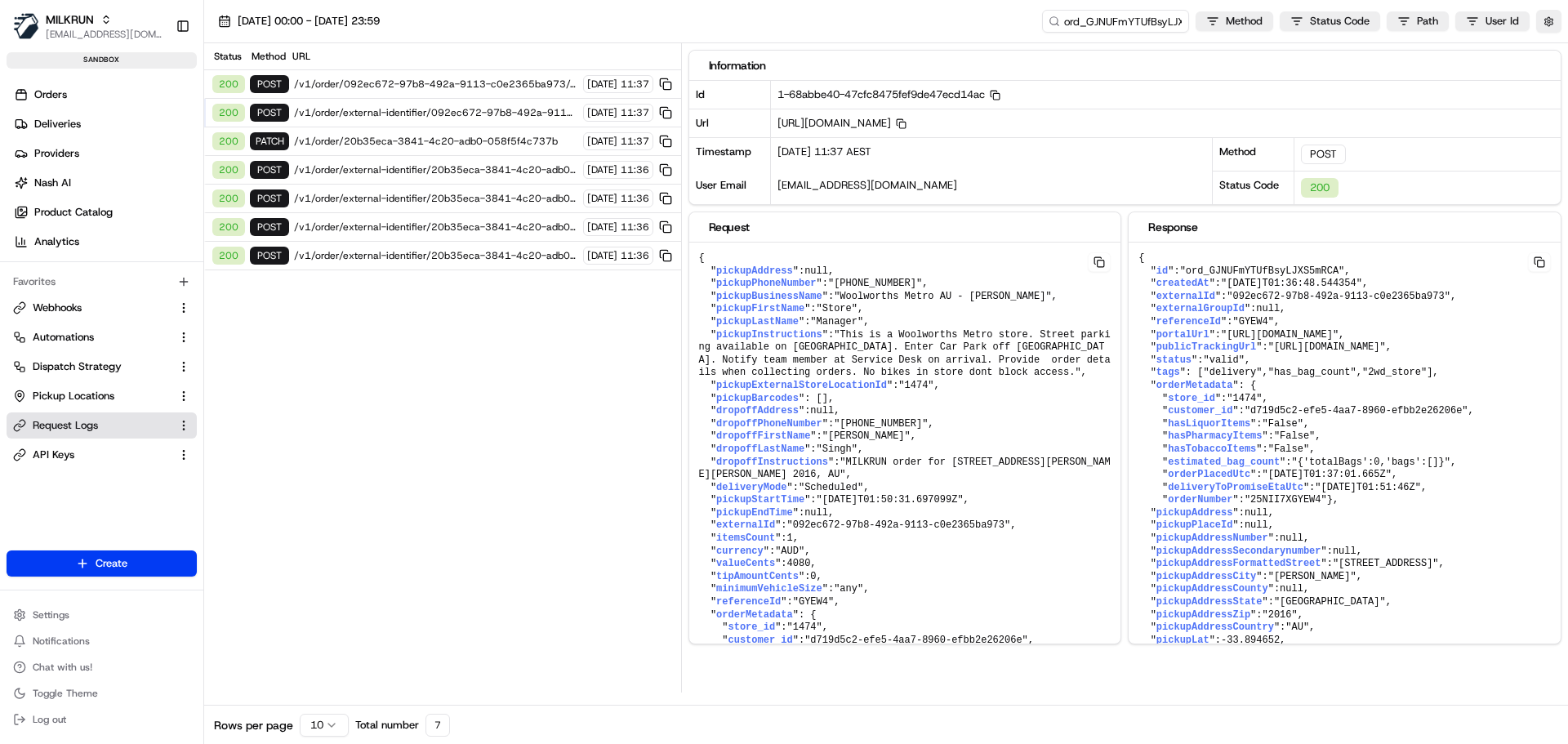
click at [406, 77] on div "200 POST /v1/order/092ec672-97b8-492a-9113-c0e2365ba973/autodispatch 25/08/2025…" at bounding box center [442, 84] width 476 height 29
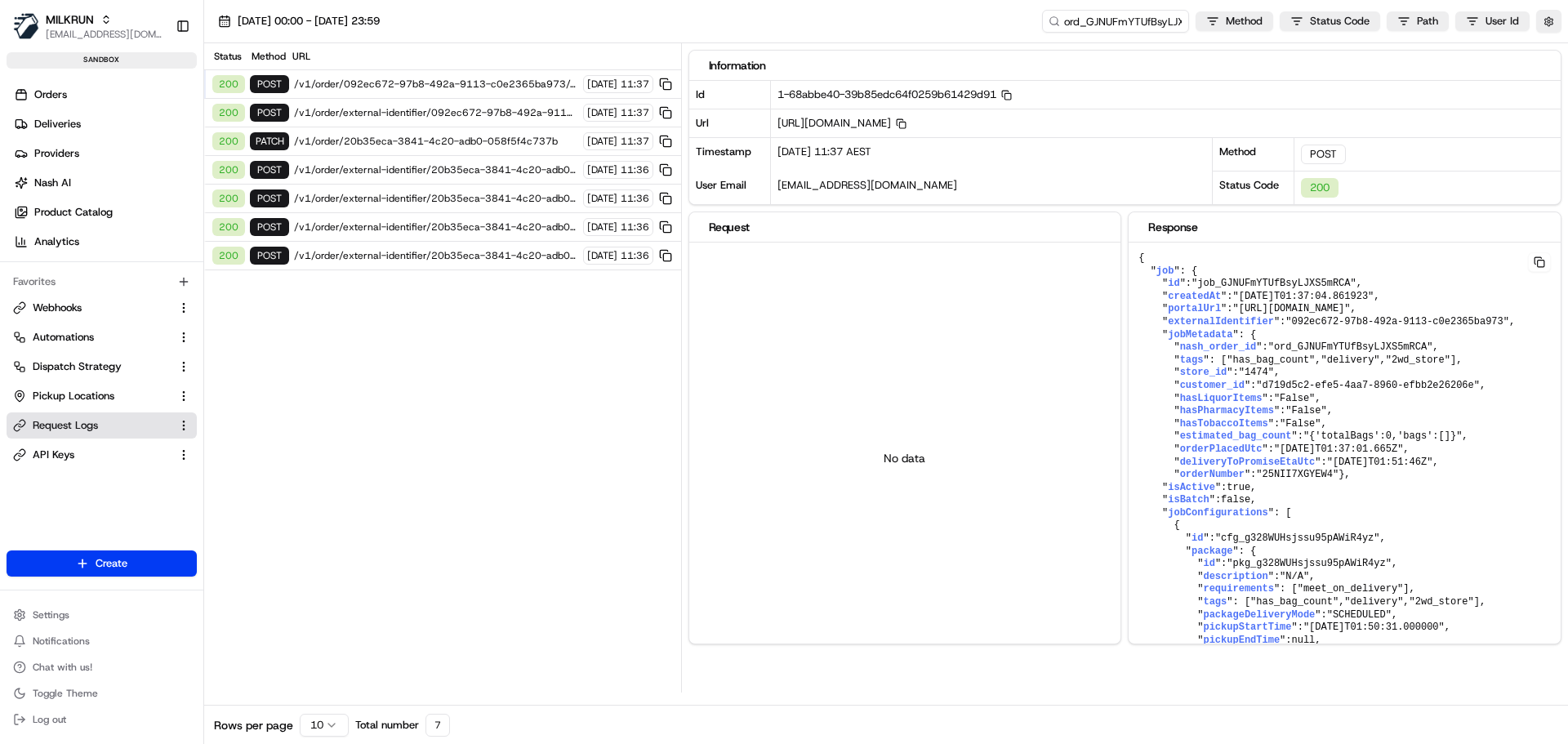
click at [403, 111] on span "/v1/order/external-identifier/092ec672-97b8-492a-9113-c0e2365ba973" at bounding box center [436, 112] width 285 height 13
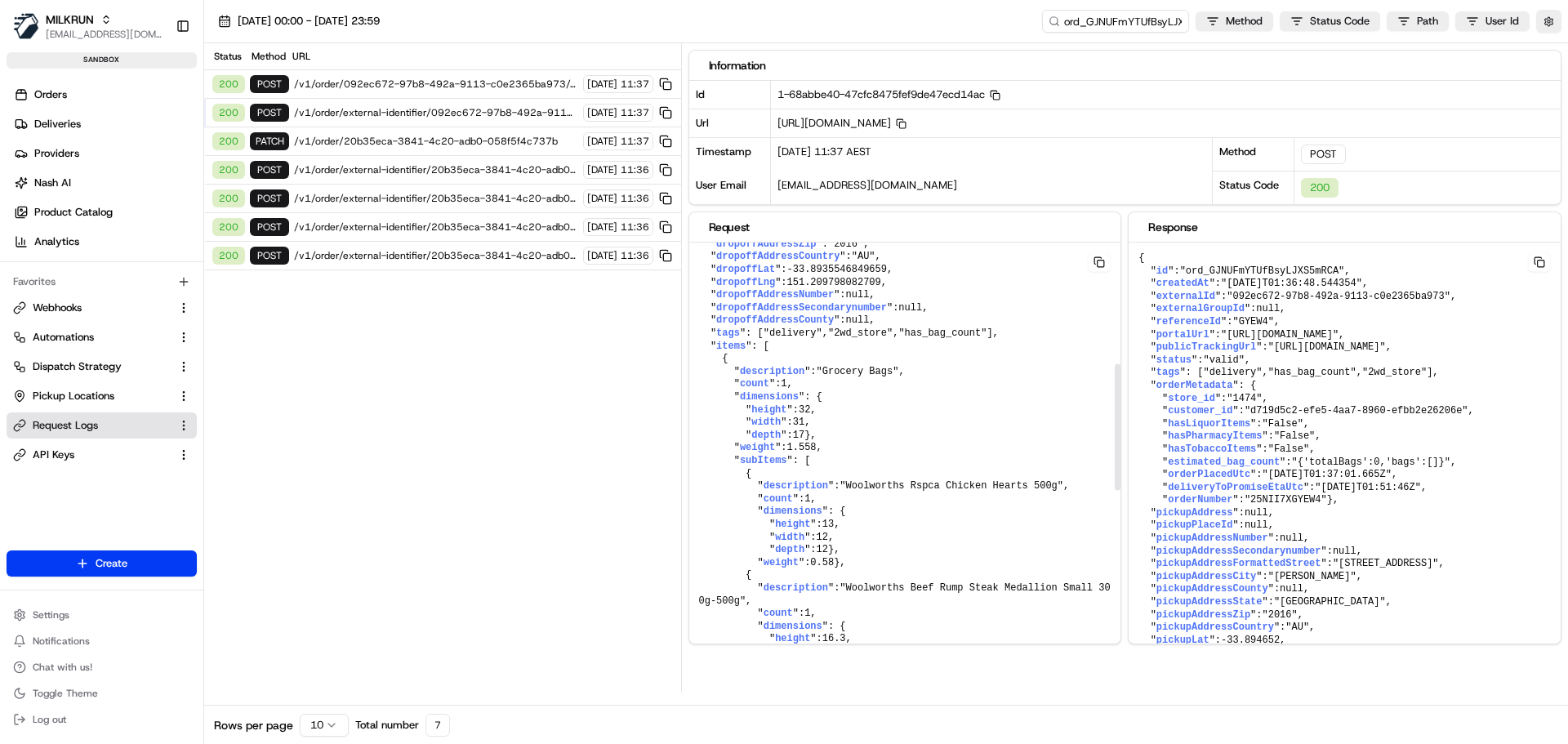
scroll to position [1040, 0]
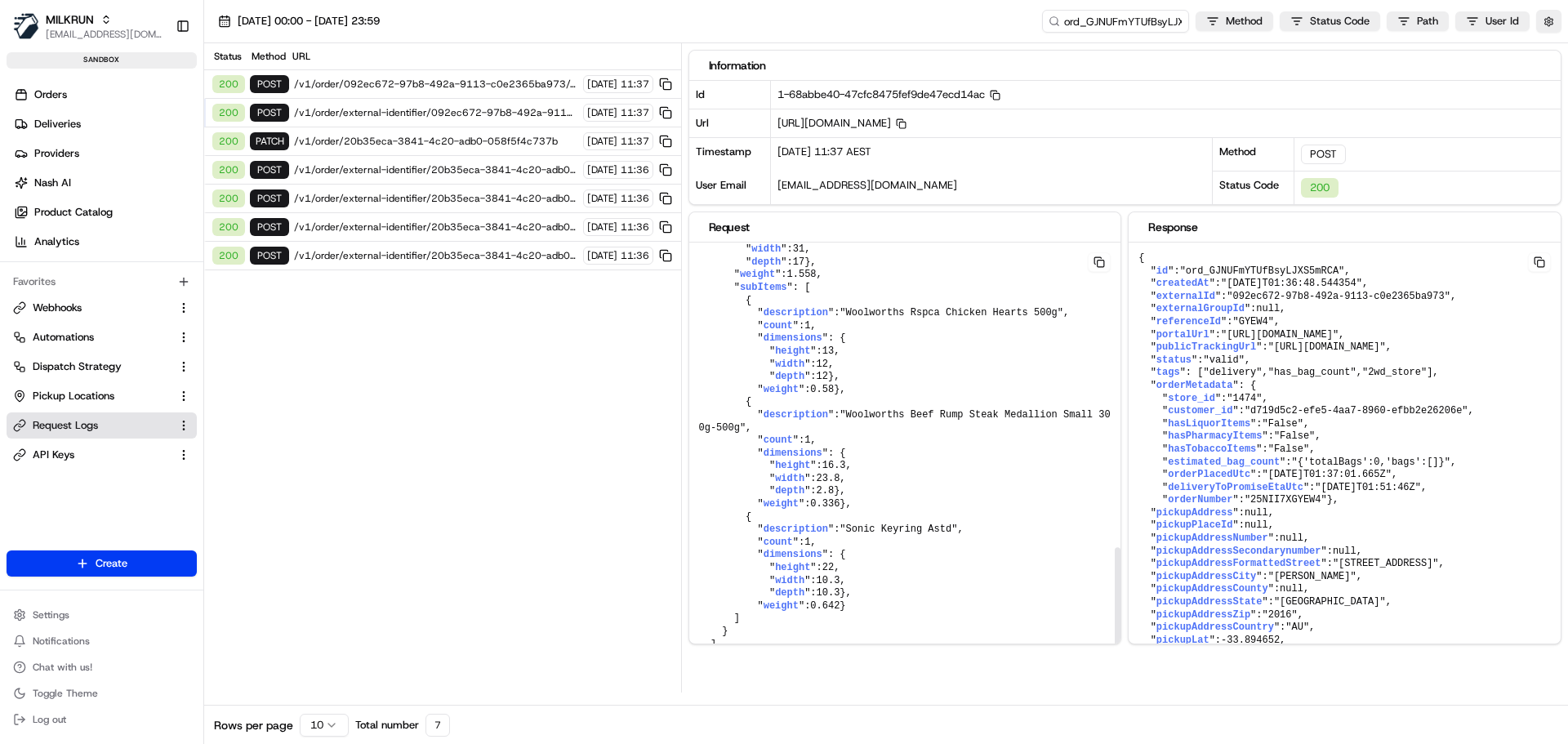
drag, startPoint x: 1117, startPoint y: 381, endPoint x: 1110, endPoint y: 619, distance: 238.1
click at [1115, 619] on div at bounding box center [1118, 610] width 6 height 126
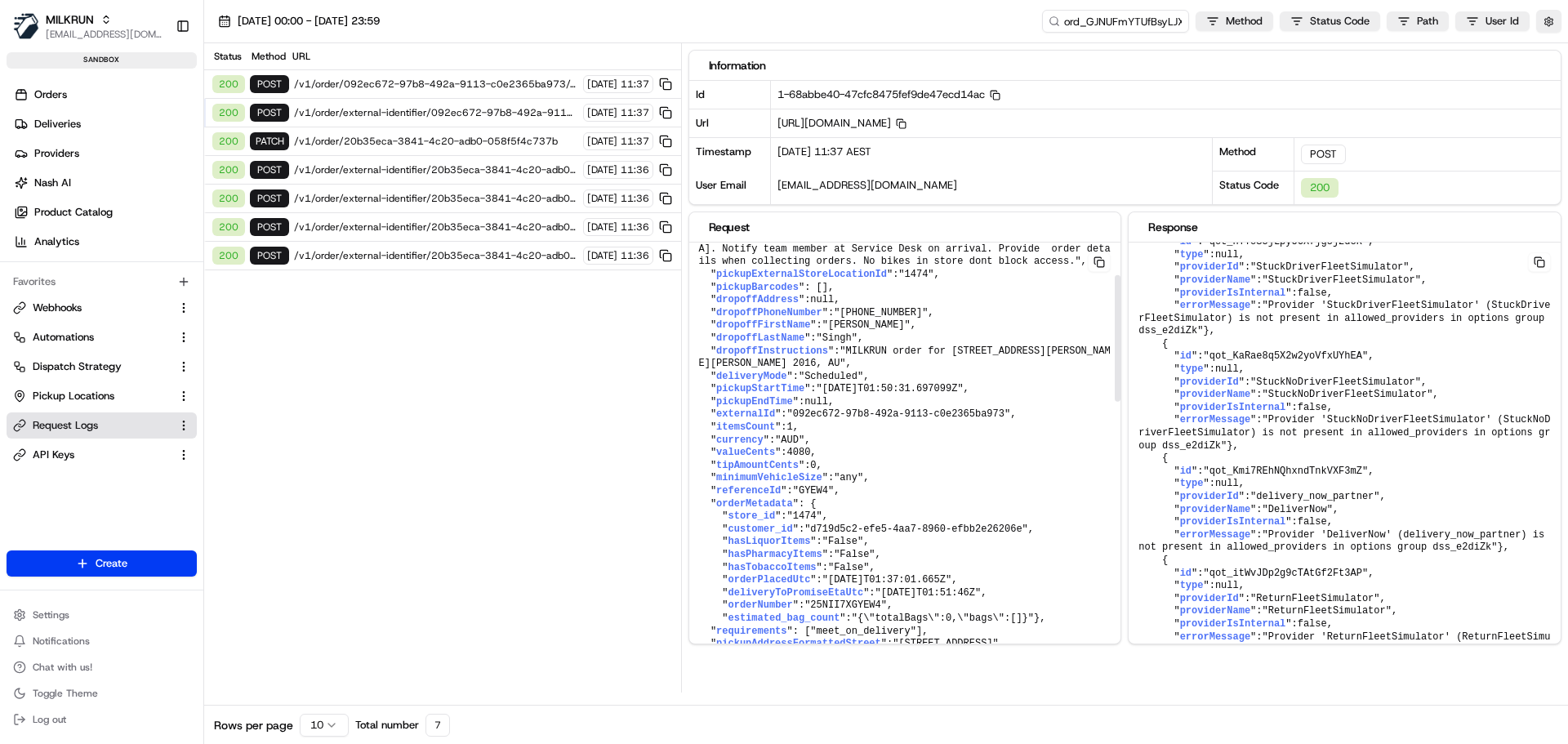
scroll to position [0, 0]
